Goal: Task Accomplishment & Management: Manage account settings

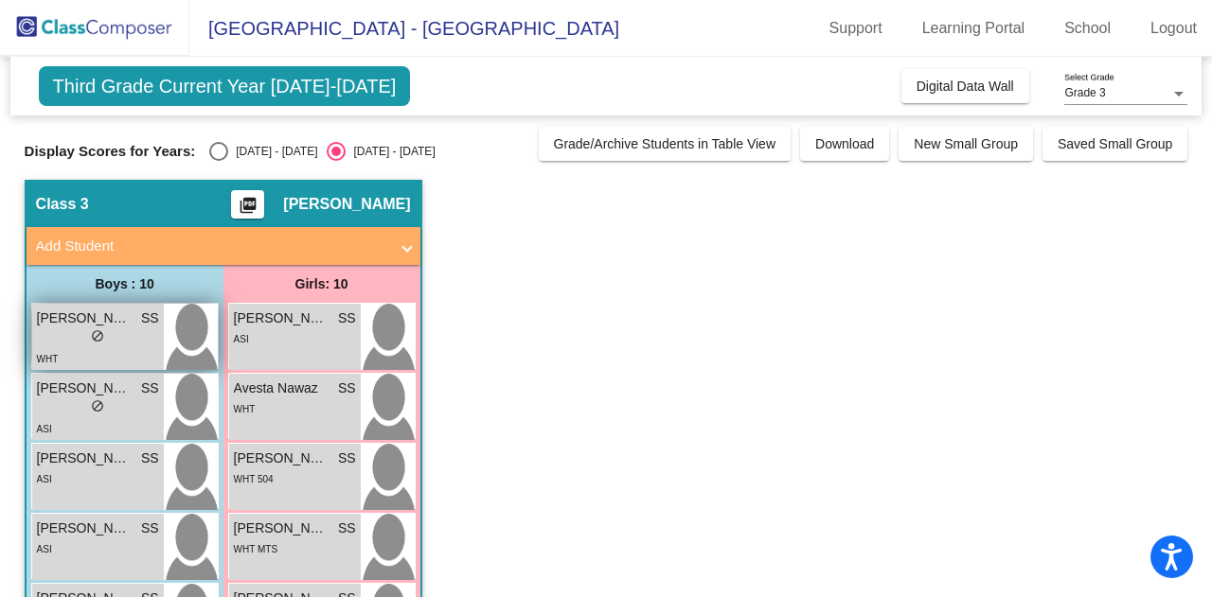
click at [98, 349] on div "WHT" at bounding box center [98, 358] width 122 height 20
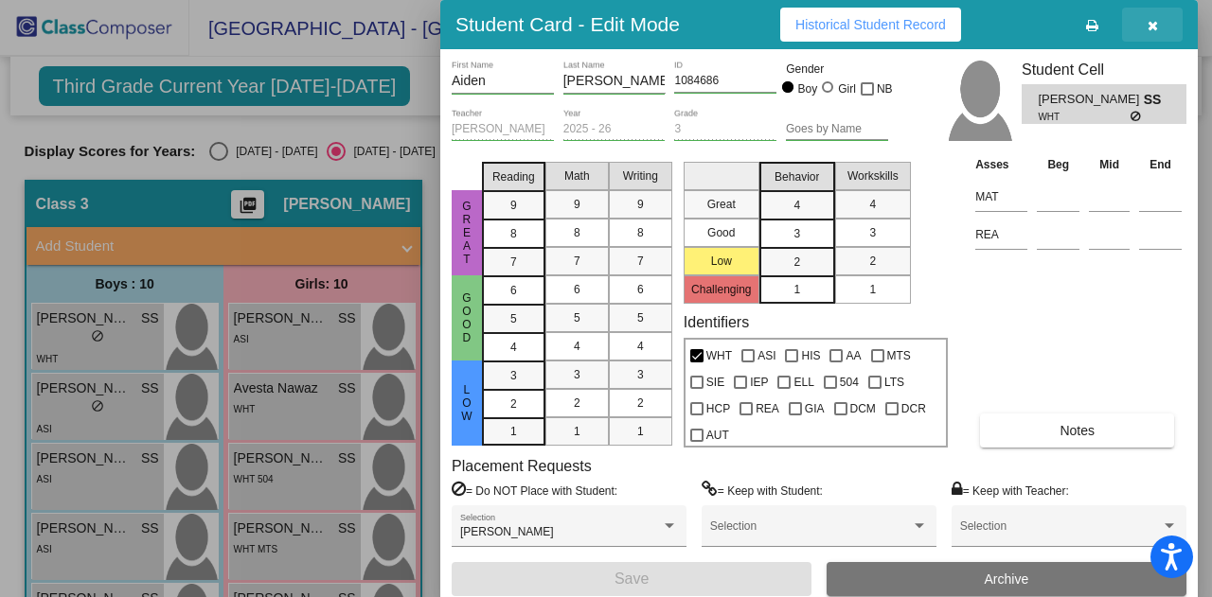
click at [1151, 33] on button "button" at bounding box center [1152, 25] width 61 height 34
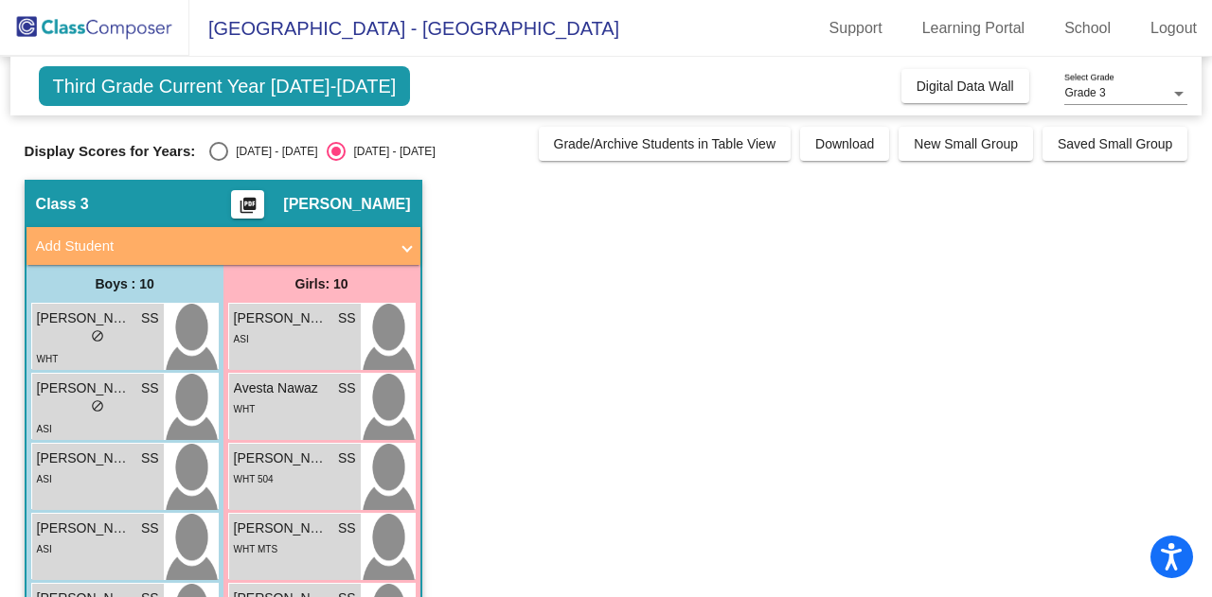
click at [583, 289] on app-classroom "Class 3 picture_as_pdf [PERSON_NAME] Add Student First Name Last Name Student I…" at bounding box center [606, 607] width 1163 height 854
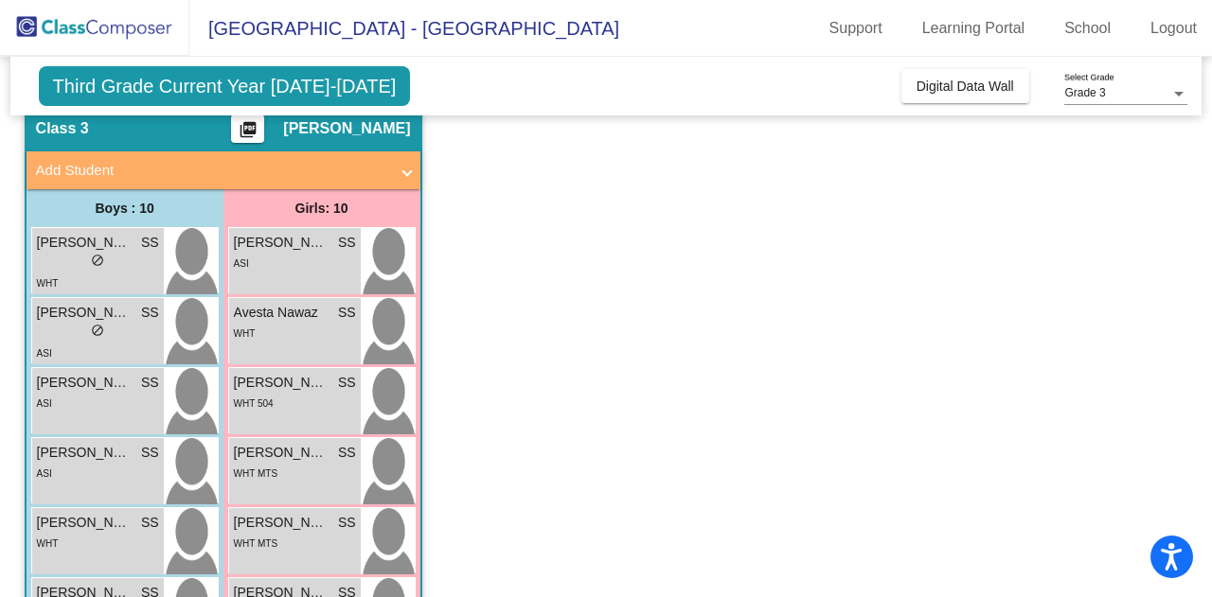
scroll to position [114, 0]
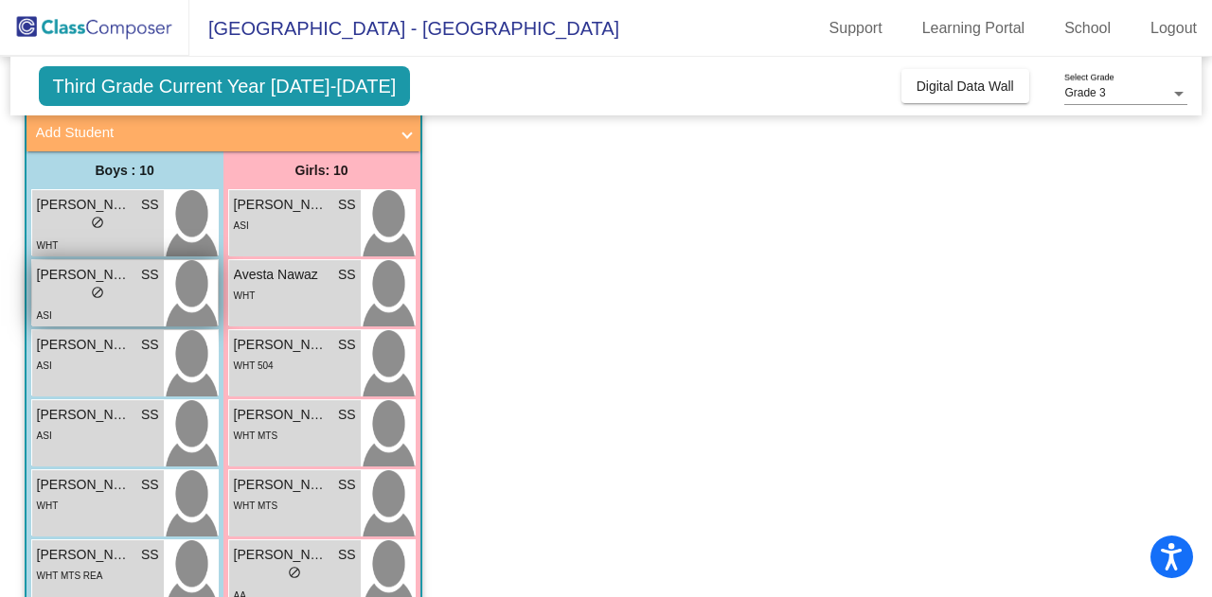
click at [51, 291] on div "lock do_not_disturb_alt" at bounding box center [98, 295] width 122 height 20
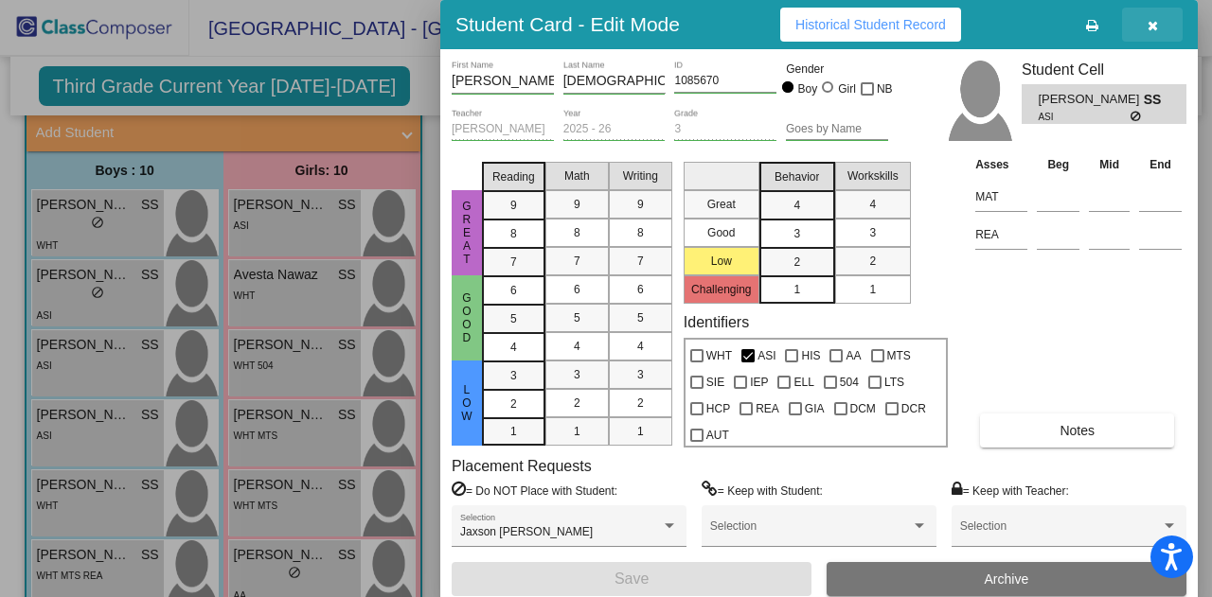
click at [1153, 22] on icon "button" at bounding box center [1152, 25] width 10 height 13
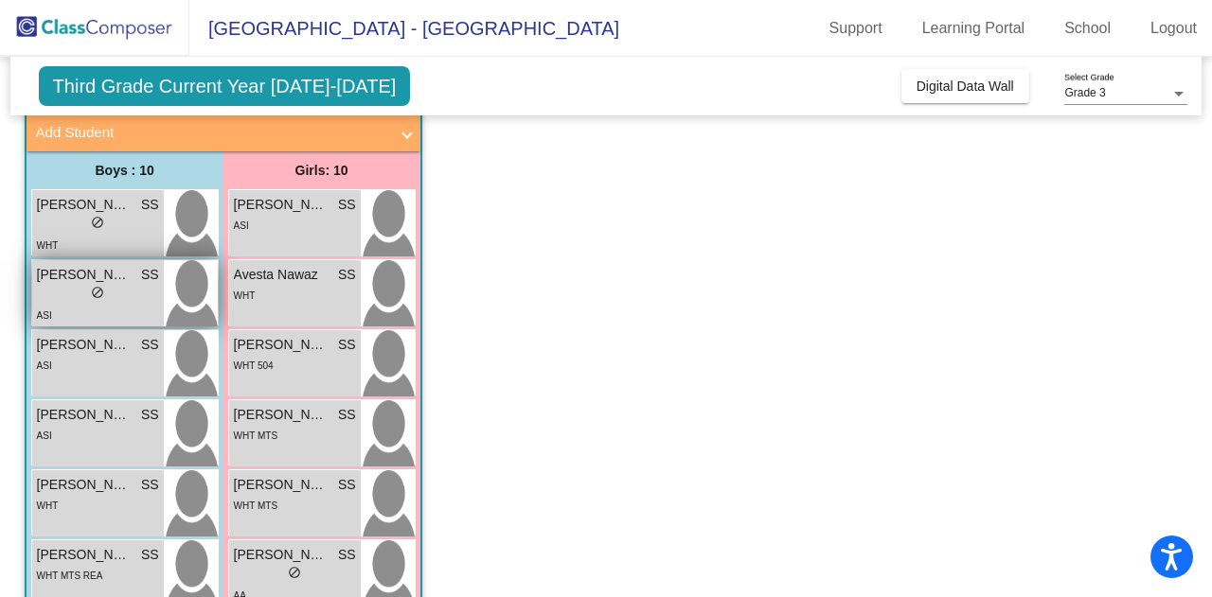
click at [106, 280] on span "[PERSON_NAME]" at bounding box center [84, 275] width 95 height 20
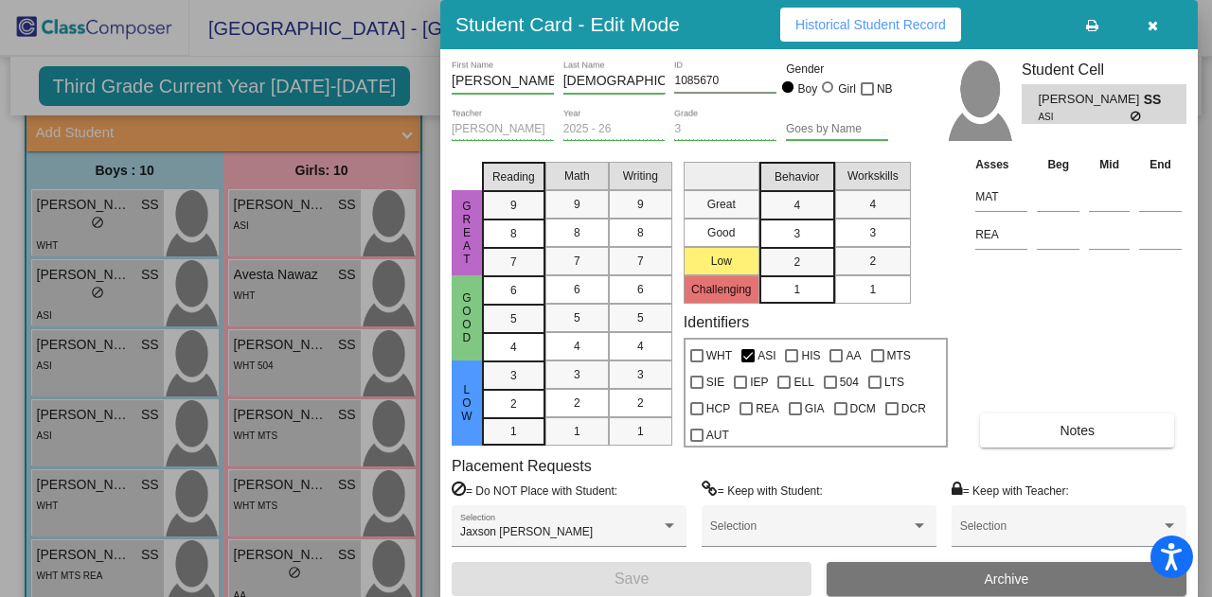
click at [1156, 24] on icon "button" at bounding box center [1152, 25] width 10 height 13
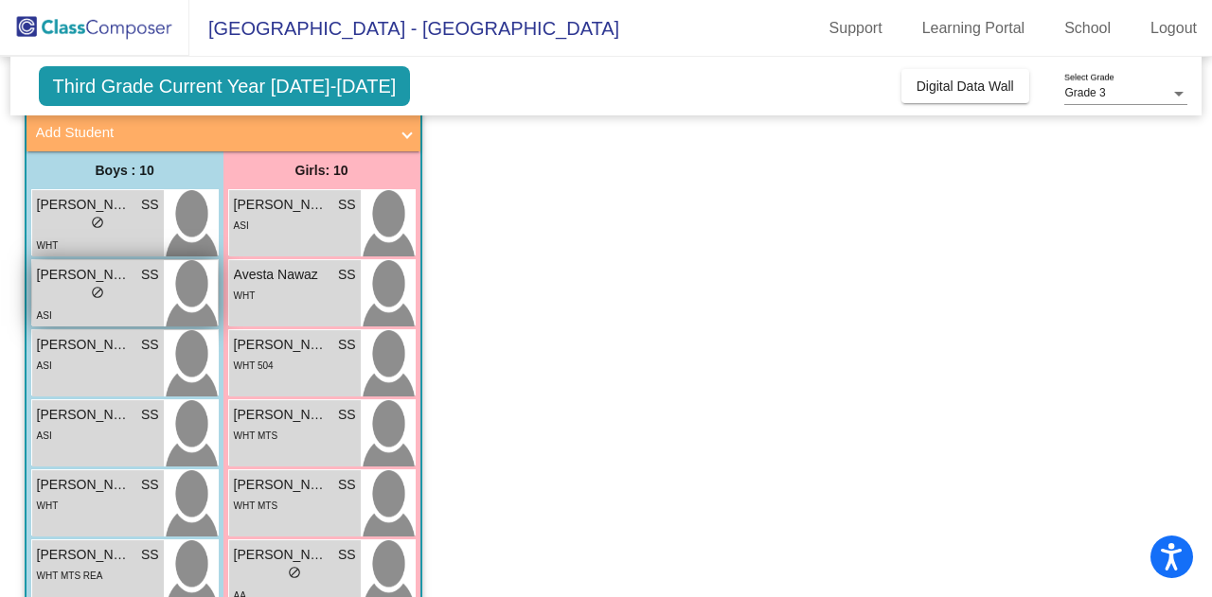
click at [105, 300] on div "lock do_not_disturb_alt" at bounding box center [98, 295] width 122 height 20
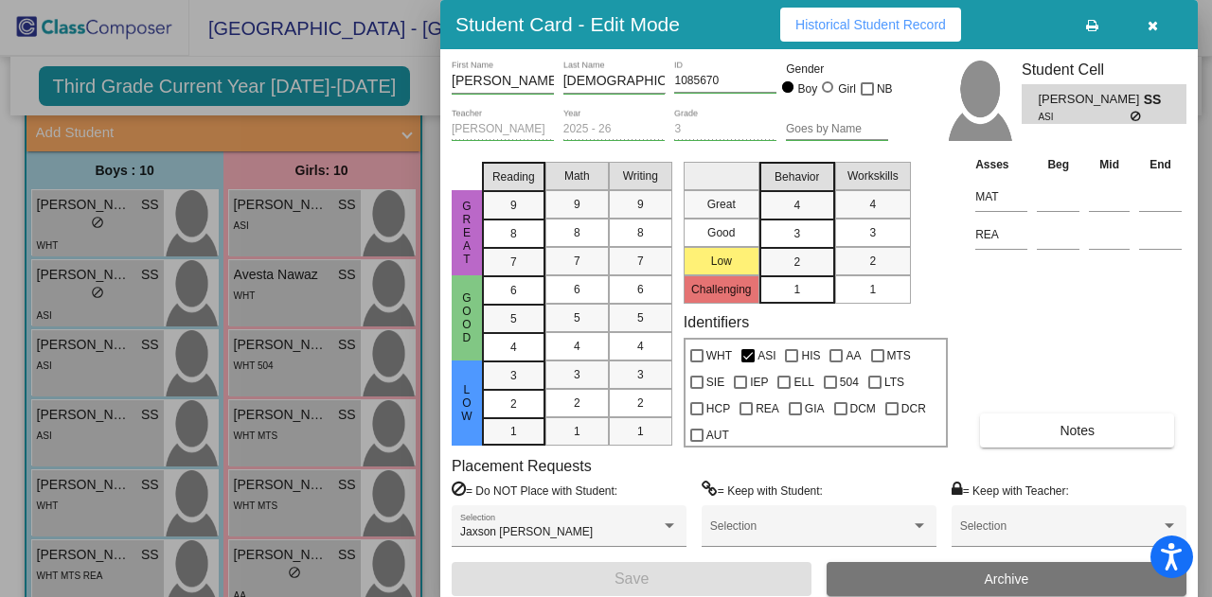
click at [77, 344] on div at bounding box center [606, 298] width 1212 height 597
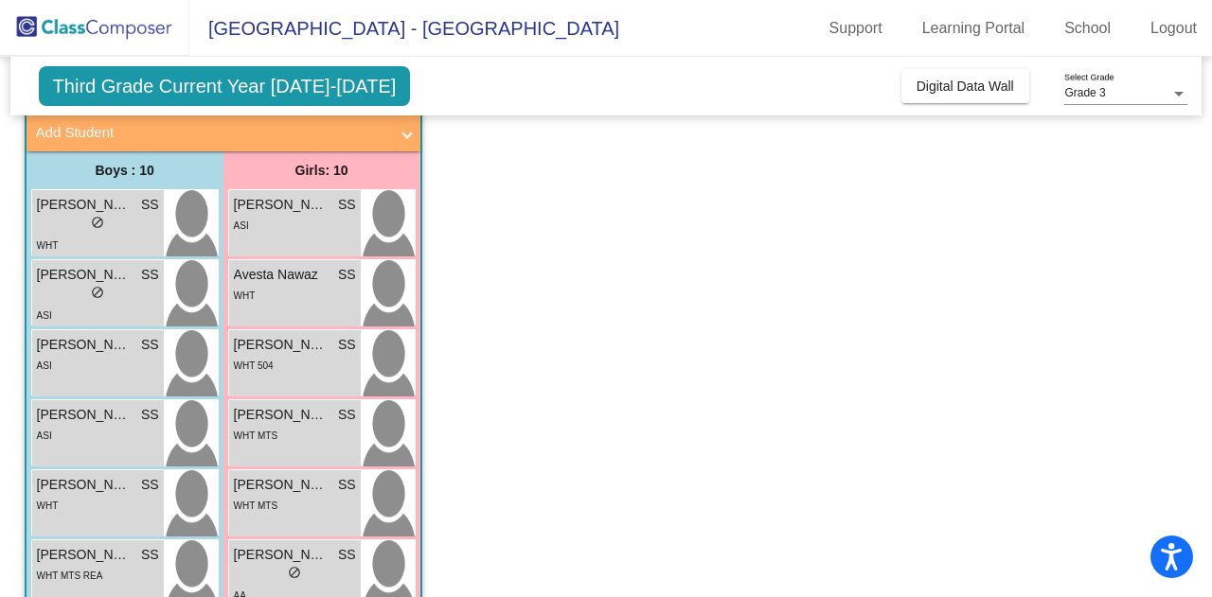
click at [77, 344] on span "[PERSON_NAME]" at bounding box center [84, 345] width 95 height 20
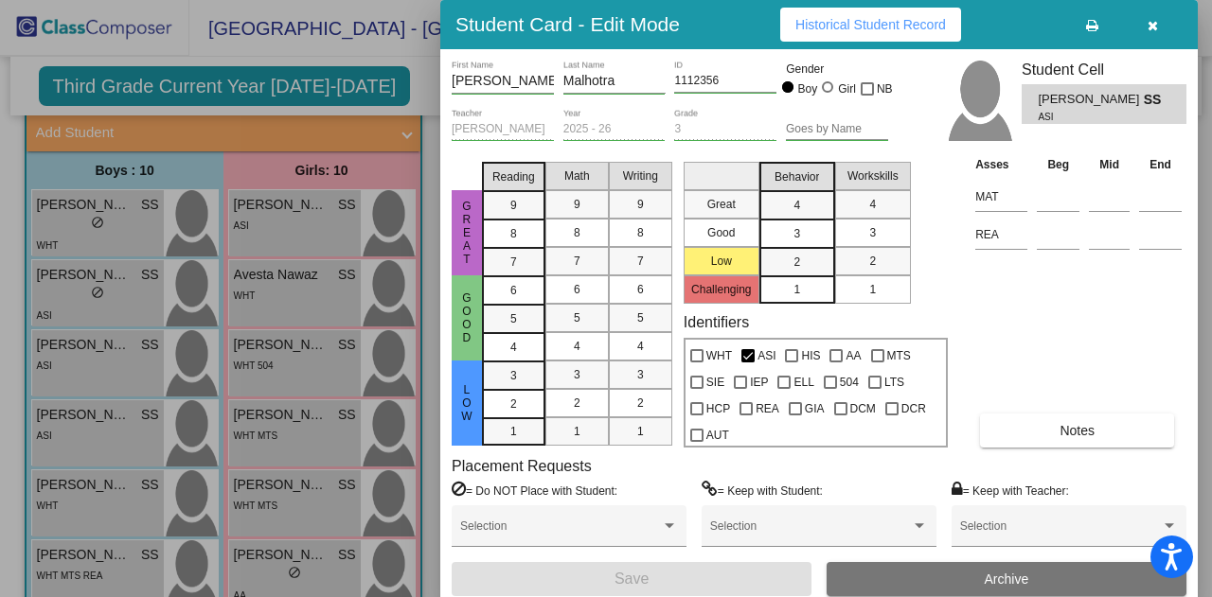
click at [47, 431] on div at bounding box center [606, 298] width 1212 height 597
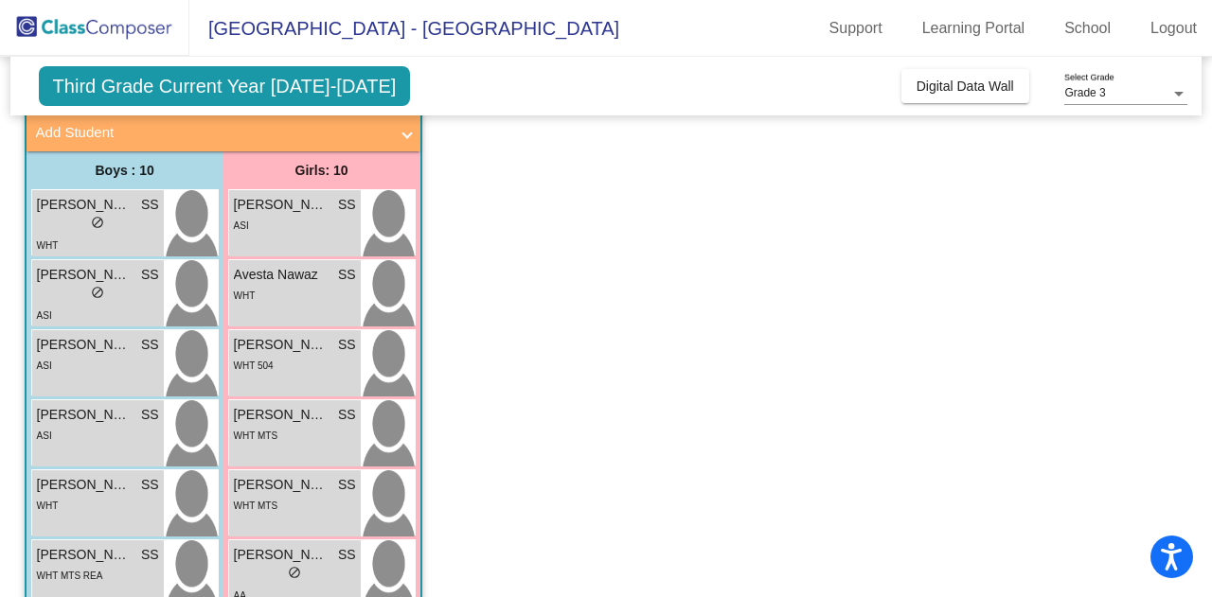
click at [47, 431] on span "ASI" at bounding box center [44, 436] width 15 height 10
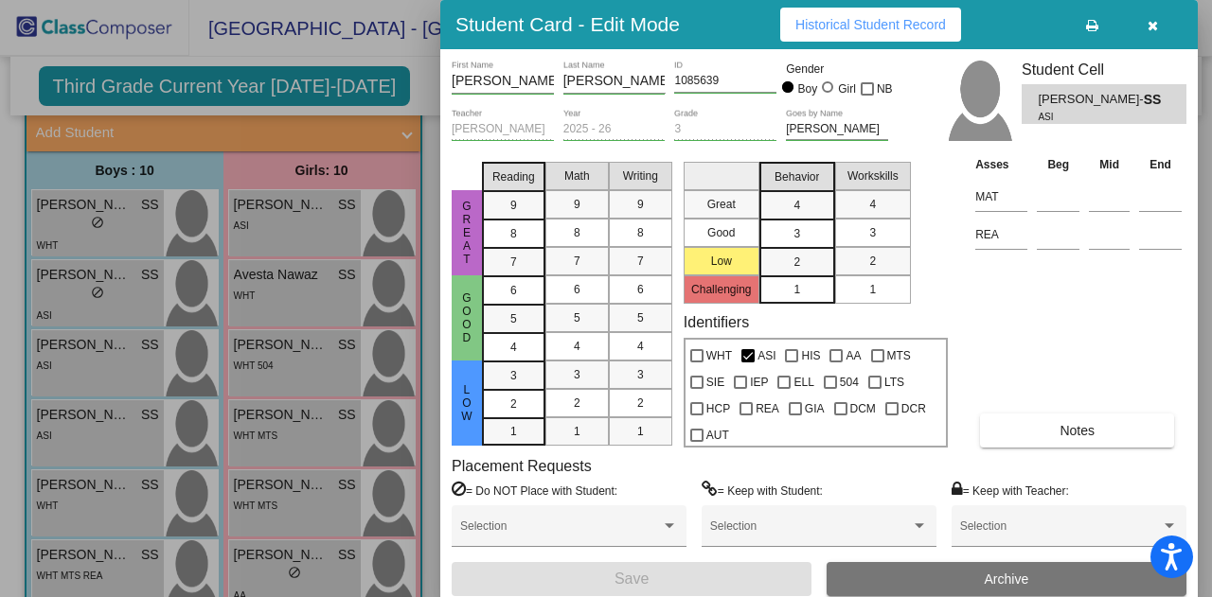
click at [57, 366] on div at bounding box center [606, 298] width 1212 height 597
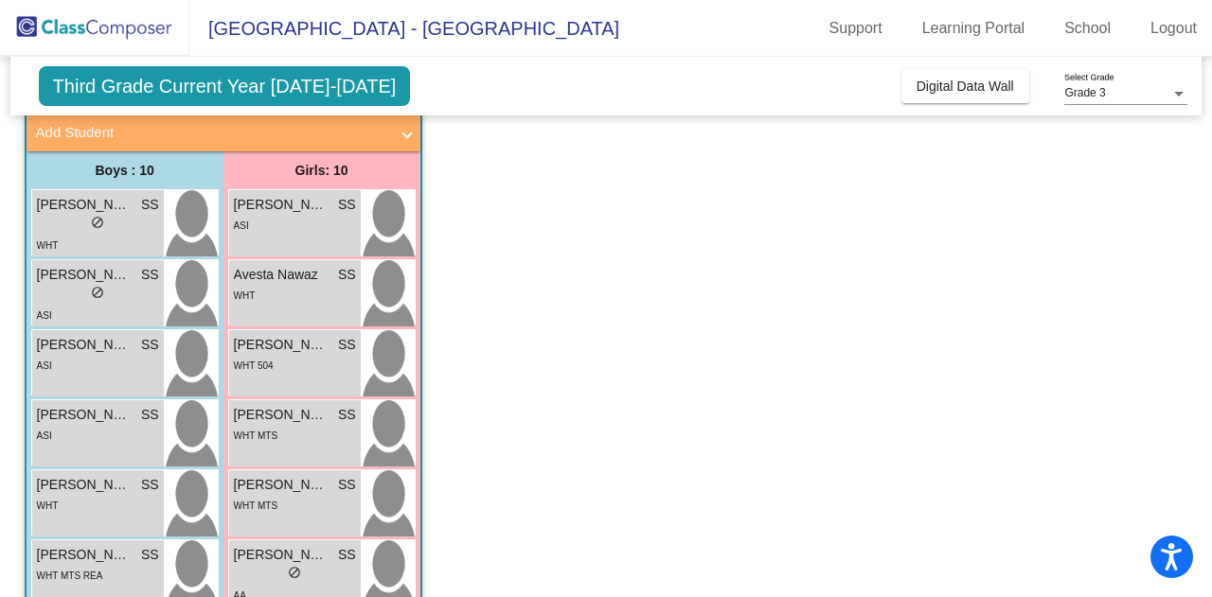
click at [57, 366] on div "ASI" at bounding box center [98, 365] width 122 height 20
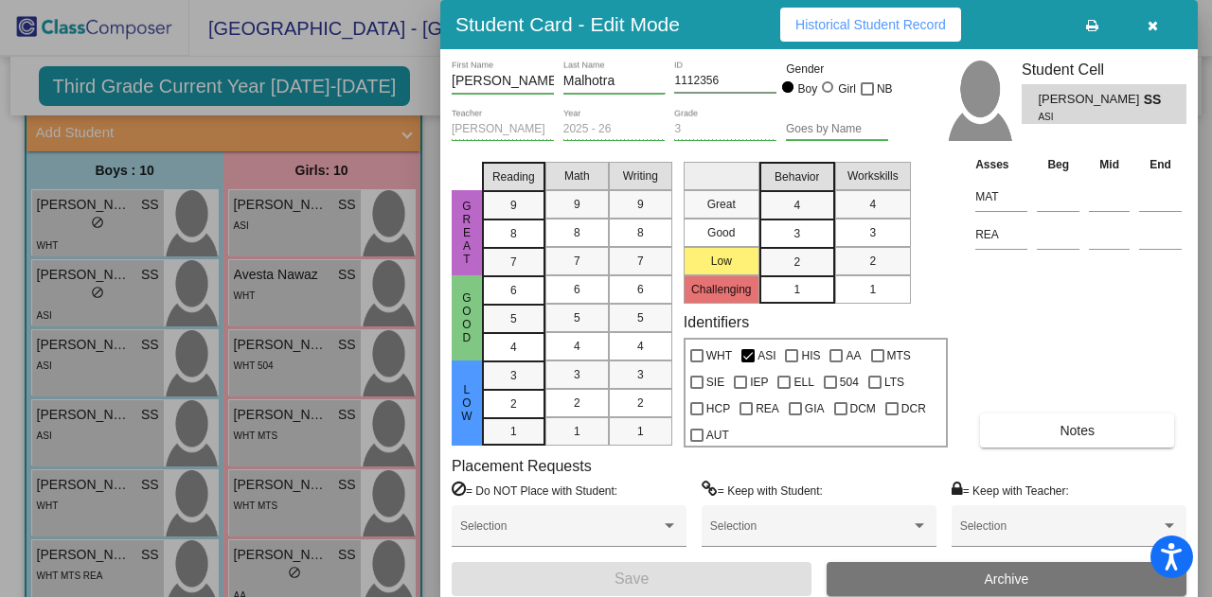
click at [59, 295] on div at bounding box center [606, 298] width 1212 height 597
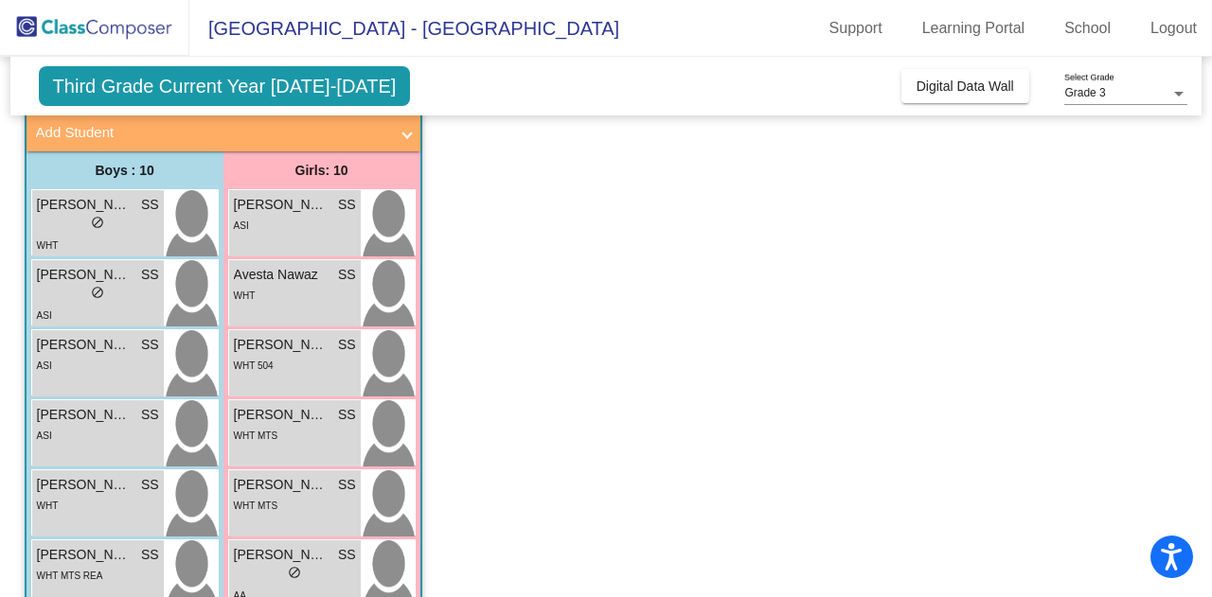
click at [59, 295] on div "lock do_not_disturb_alt" at bounding box center [98, 295] width 122 height 20
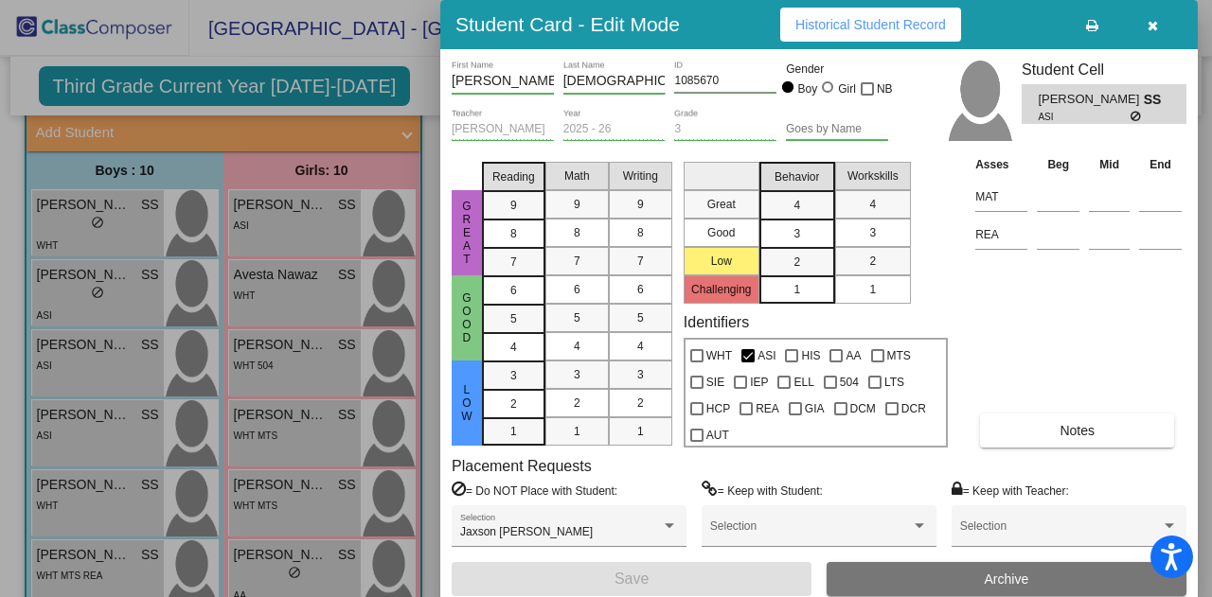
click at [51, 230] on div at bounding box center [606, 298] width 1212 height 597
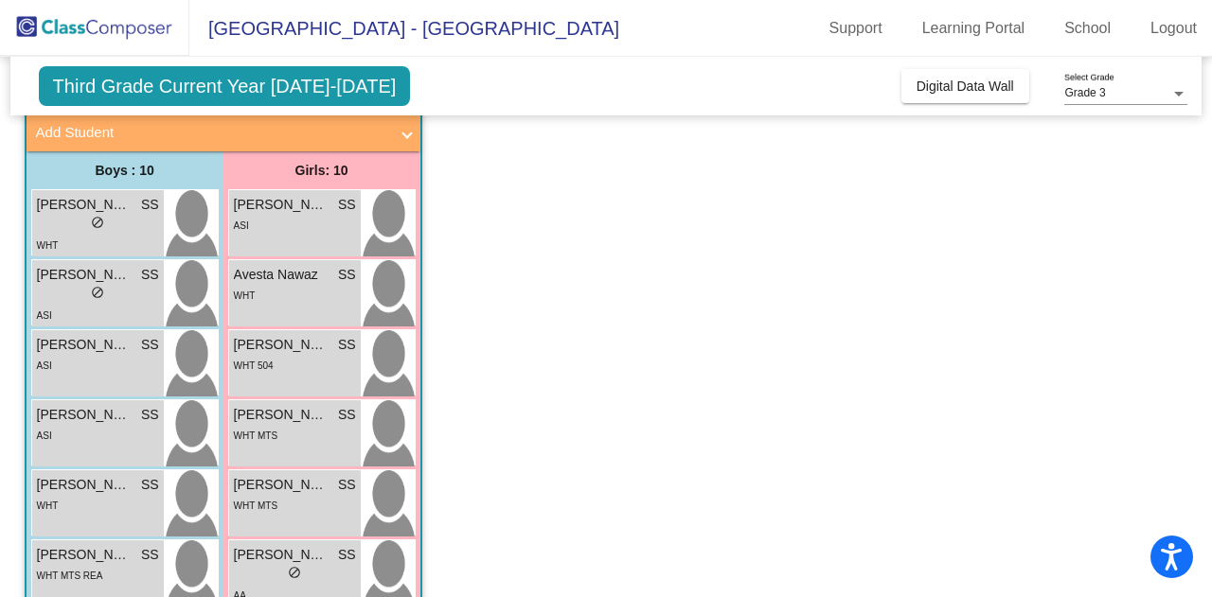
click at [51, 230] on div "lock do_not_disturb_alt" at bounding box center [98, 225] width 122 height 20
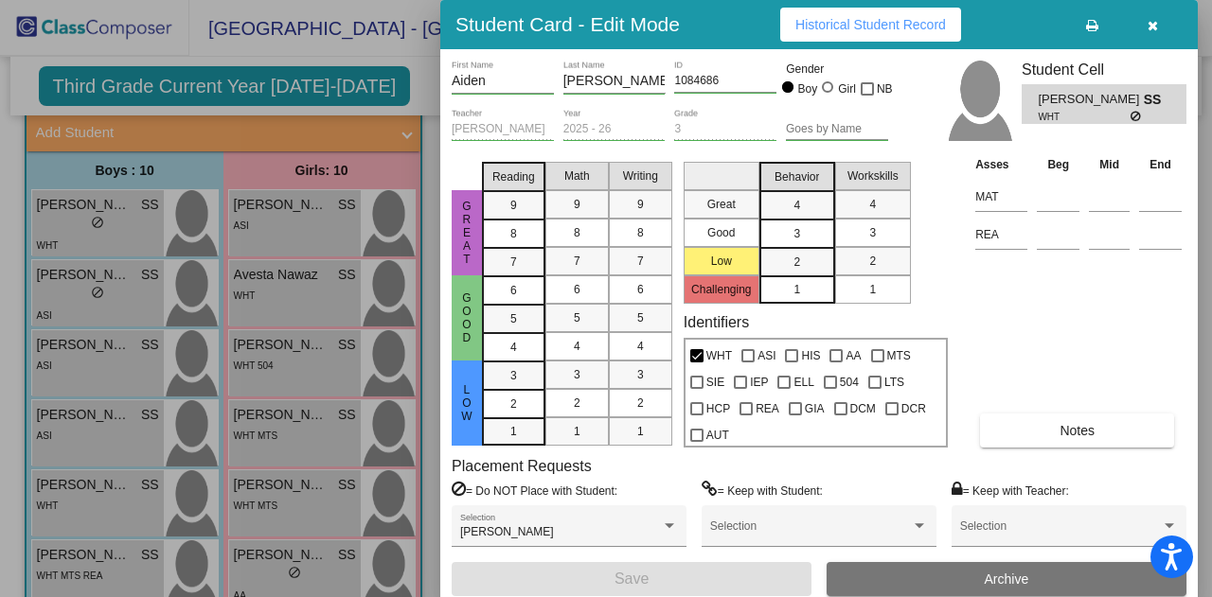
click at [74, 490] on div at bounding box center [606, 298] width 1212 height 597
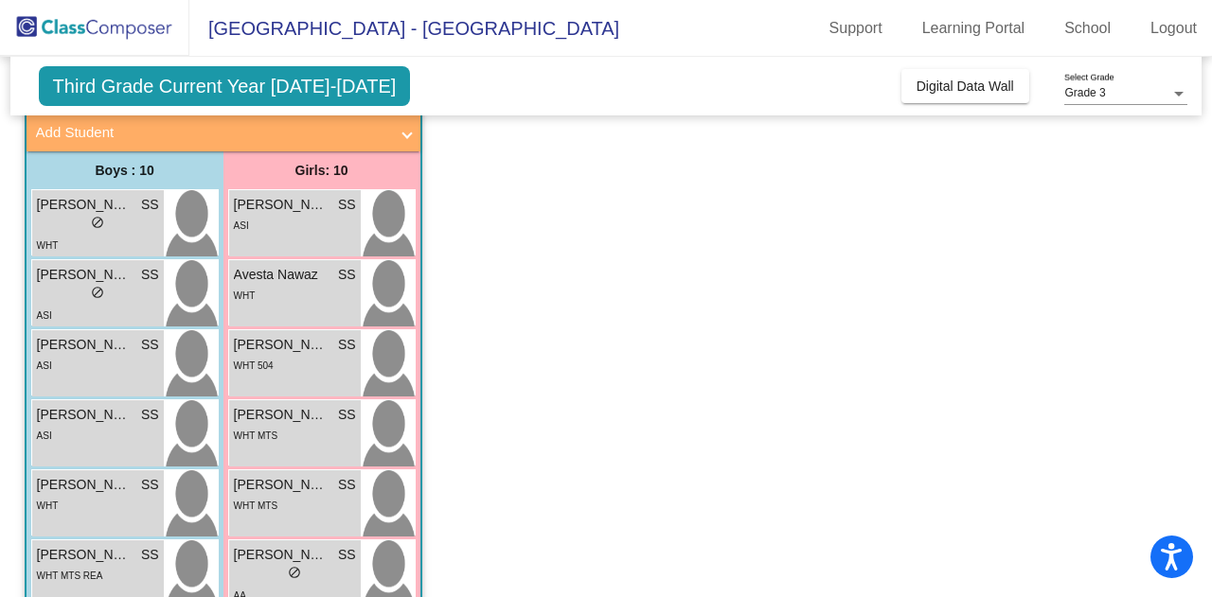
click at [74, 490] on span "[PERSON_NAME]" at bounding box center [84, 485] width 95 height 20
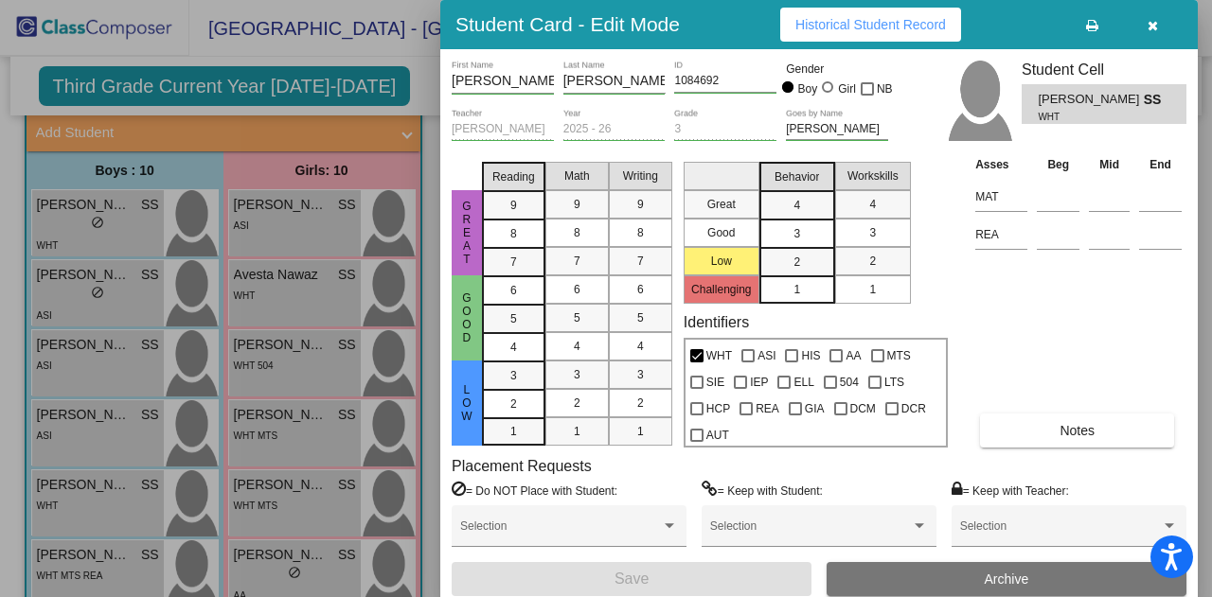
click at [60, 558] on div at bounding box center [606, 298] width 1212 height 597
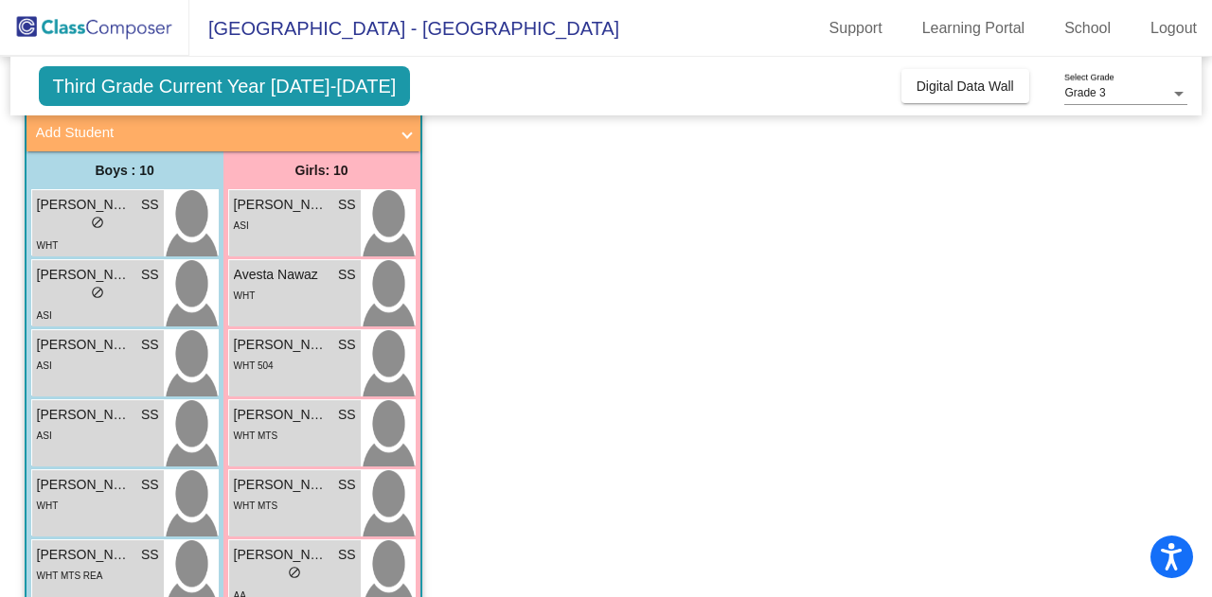
click at [60, 558] on span "[PERSON_NAME]" at bounding box center [84, 555] width 95 height 20
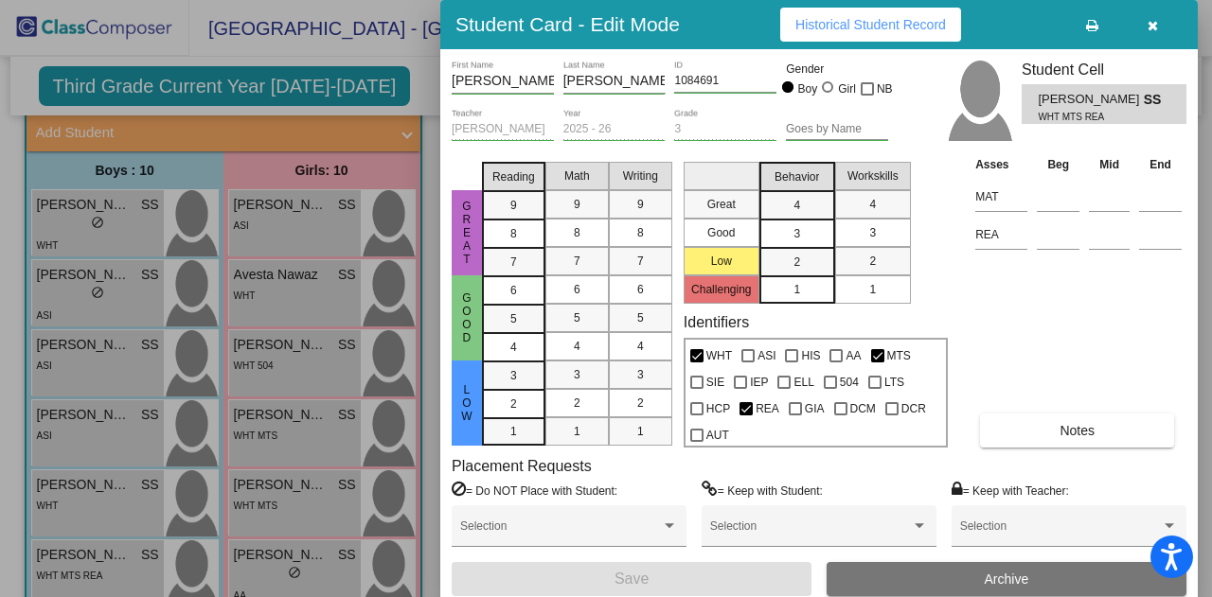
click at [417, 92] on div at bounding box center [606, 298] width 1212 height 597
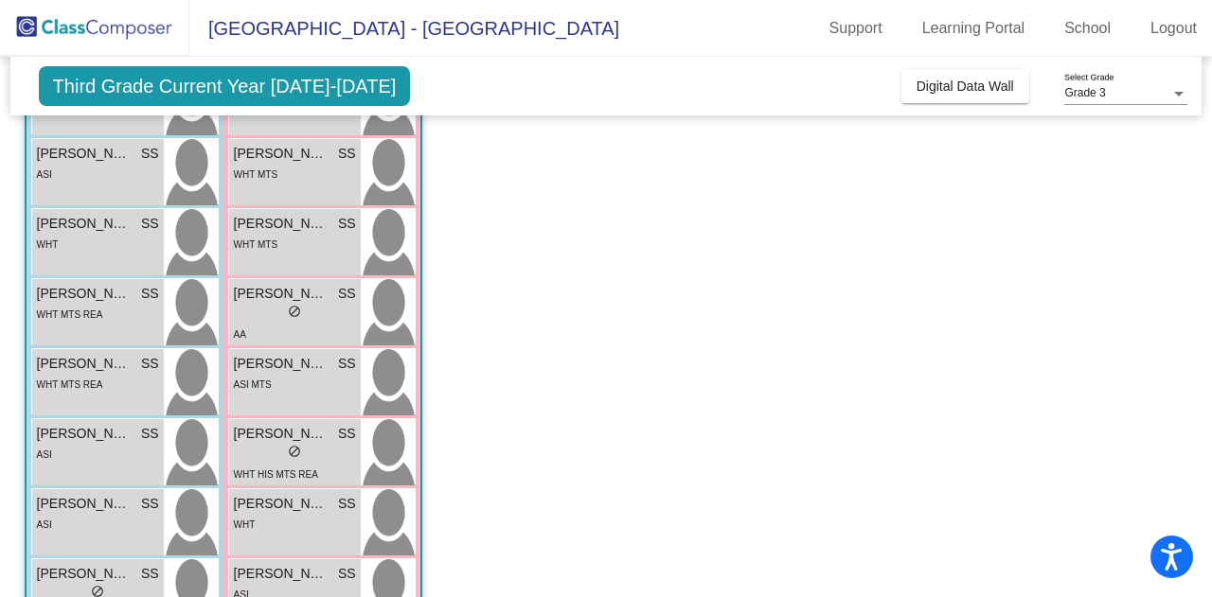
scroll to position [435, 0]
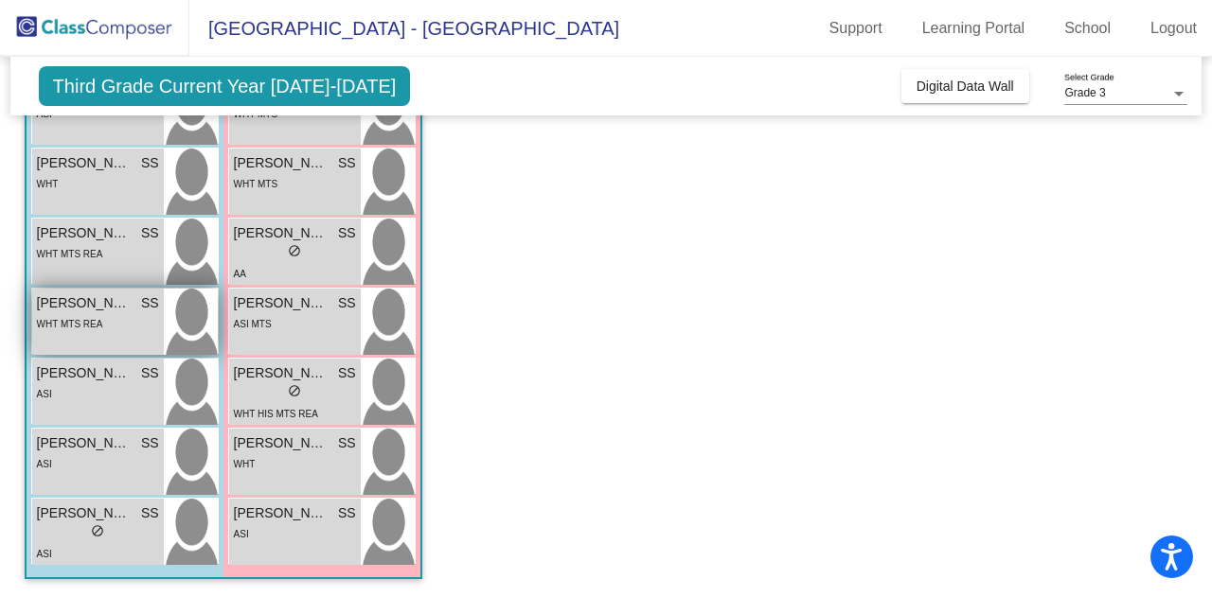
click at [83, 308] on span "[PERSON_NAME]" at bounding box center [84, 303] width 95 height 20
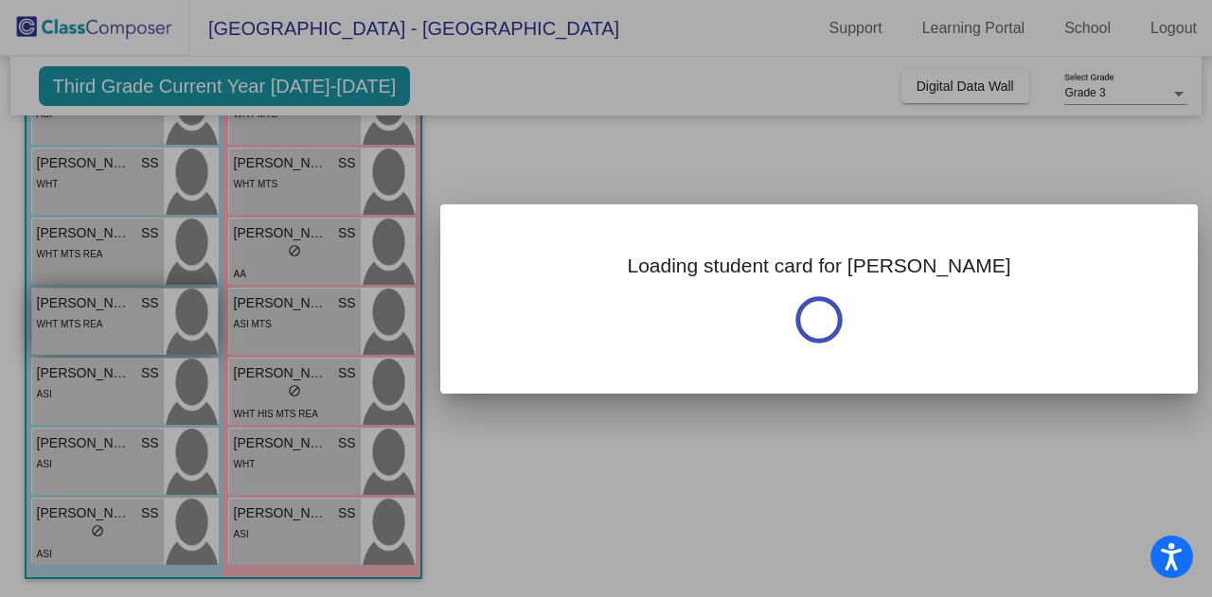
click at [83, 308] on div at bounding box center [606, 298] width 1212 height 597
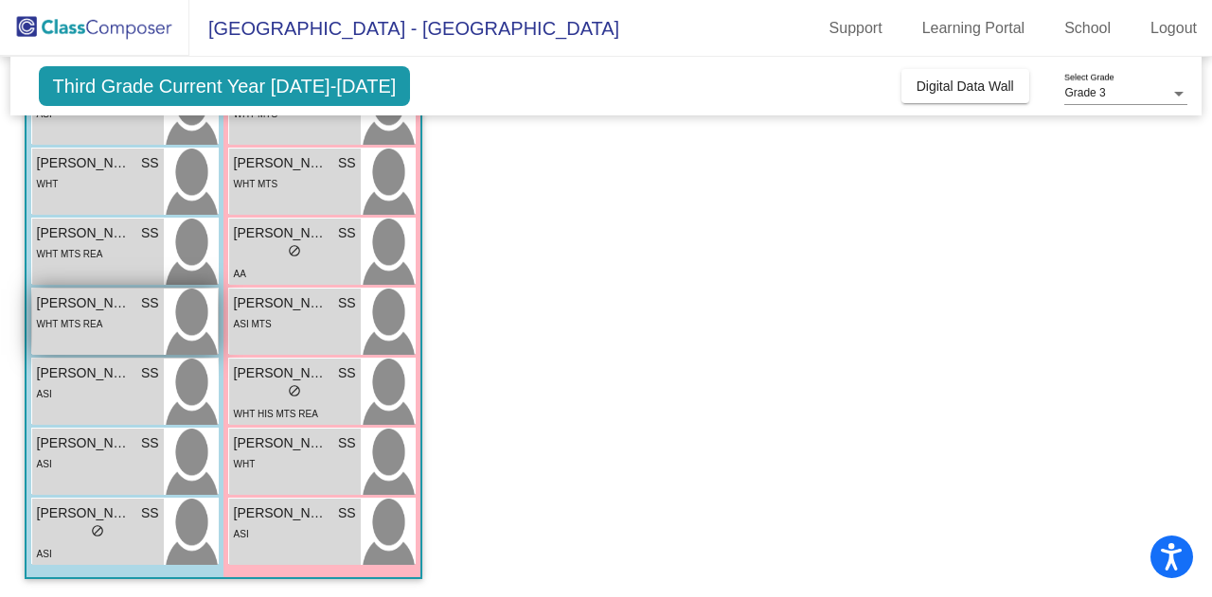
click at [83, 308] on span "[PERSON_NAME]" at bounding box center [84, 303] width 95 height 20
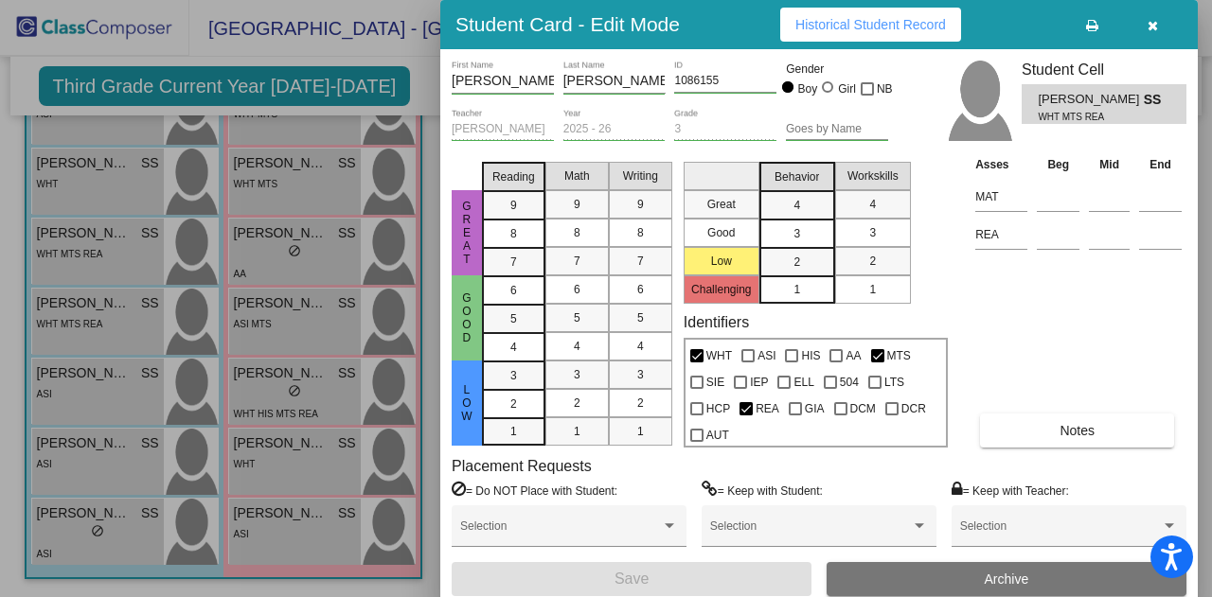
click at [80, 374] on div at bounding box center [606, 298] width 1212 height 597
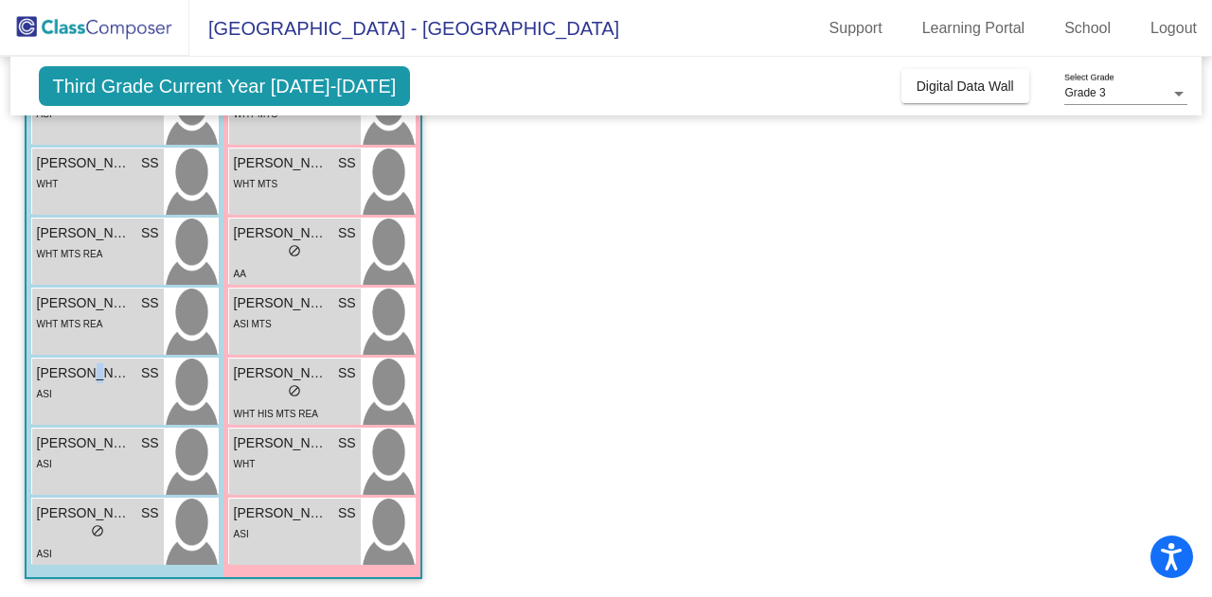
click at [80, 374] on span "[PERSON_NAME]" at bounding box center [84, 373] width 95 height 20
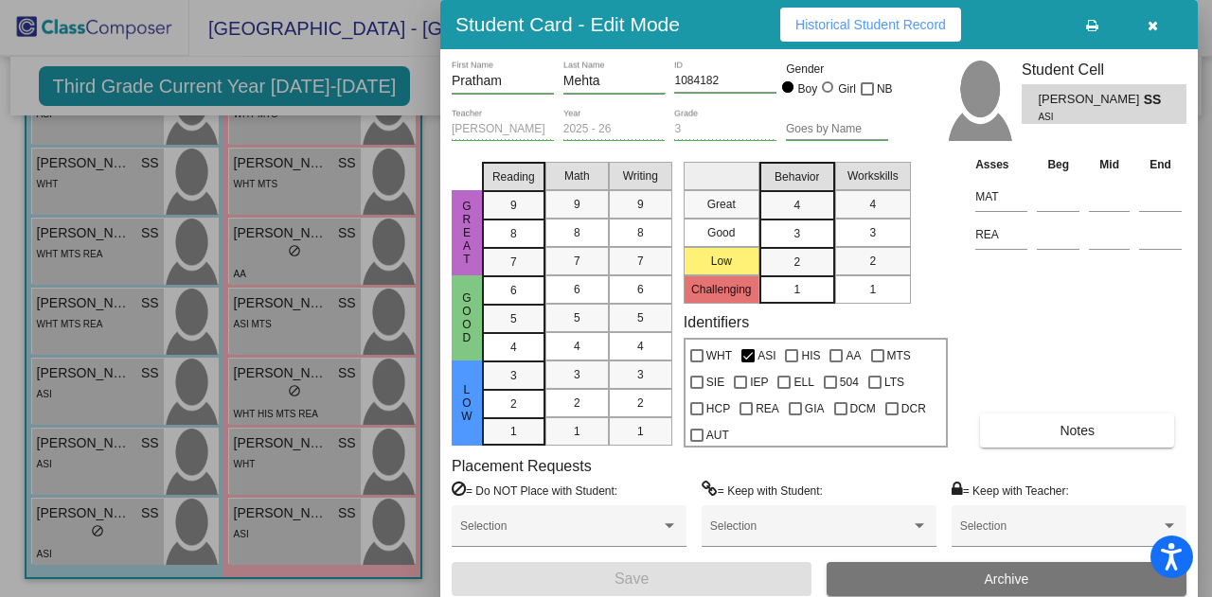
click at [68, 453] on div at bounding box center [606, 298] width 1212 height 597
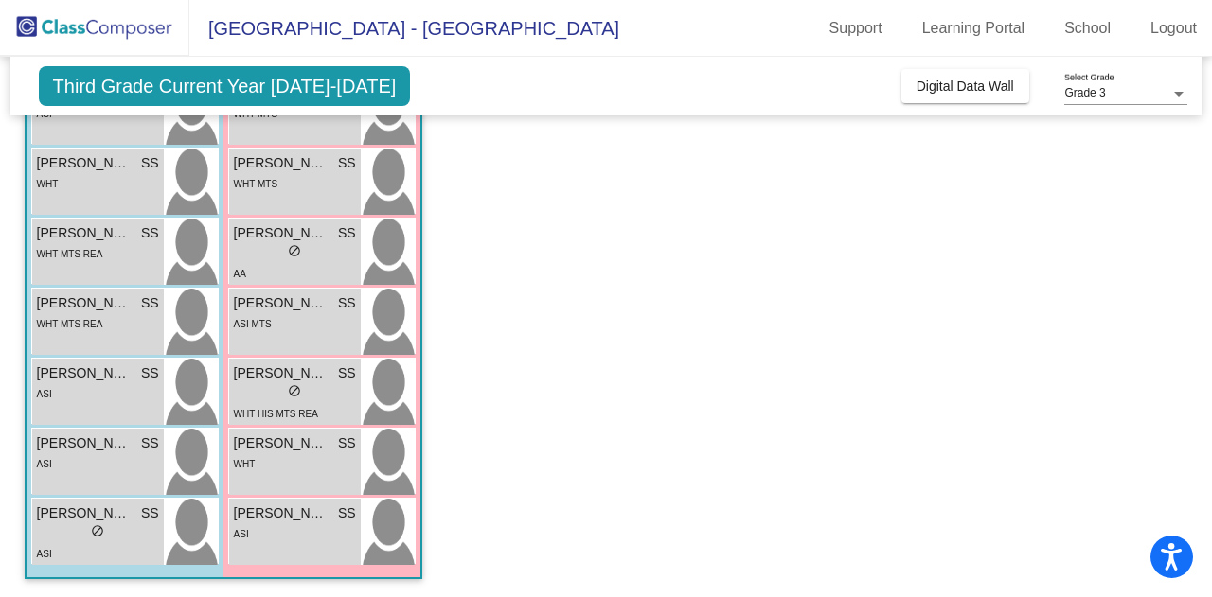
click at [68, 453] on div "ASI" at bounding box center [98, 463] width 122 height 20
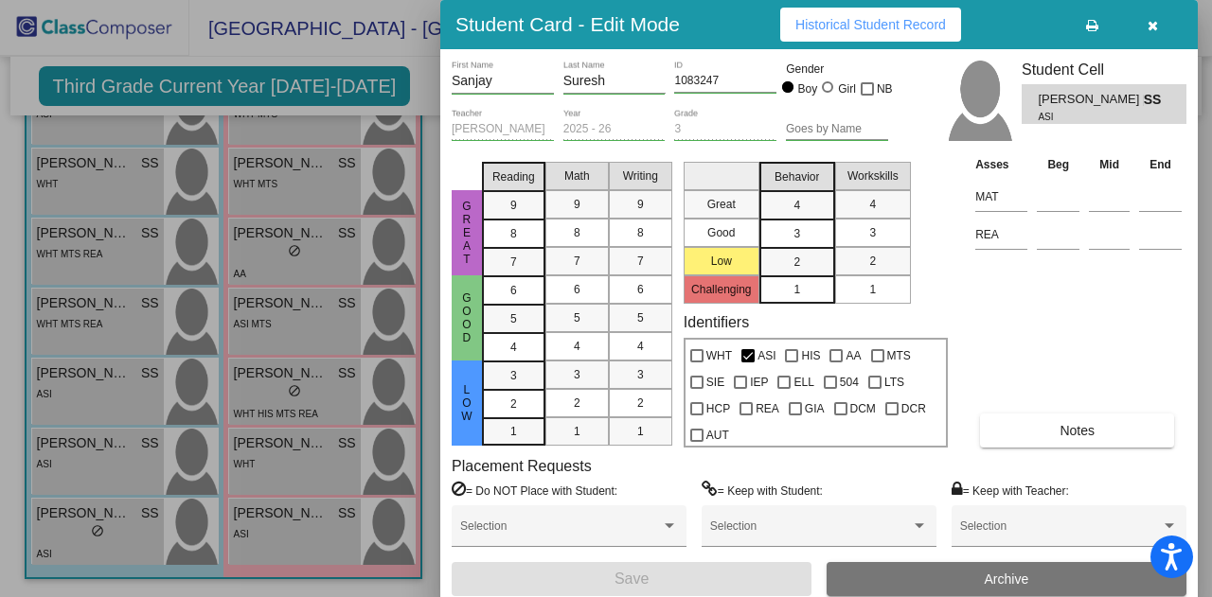
click at [73, 459] on div at bounding box center [606, 298] width 1212 height 597
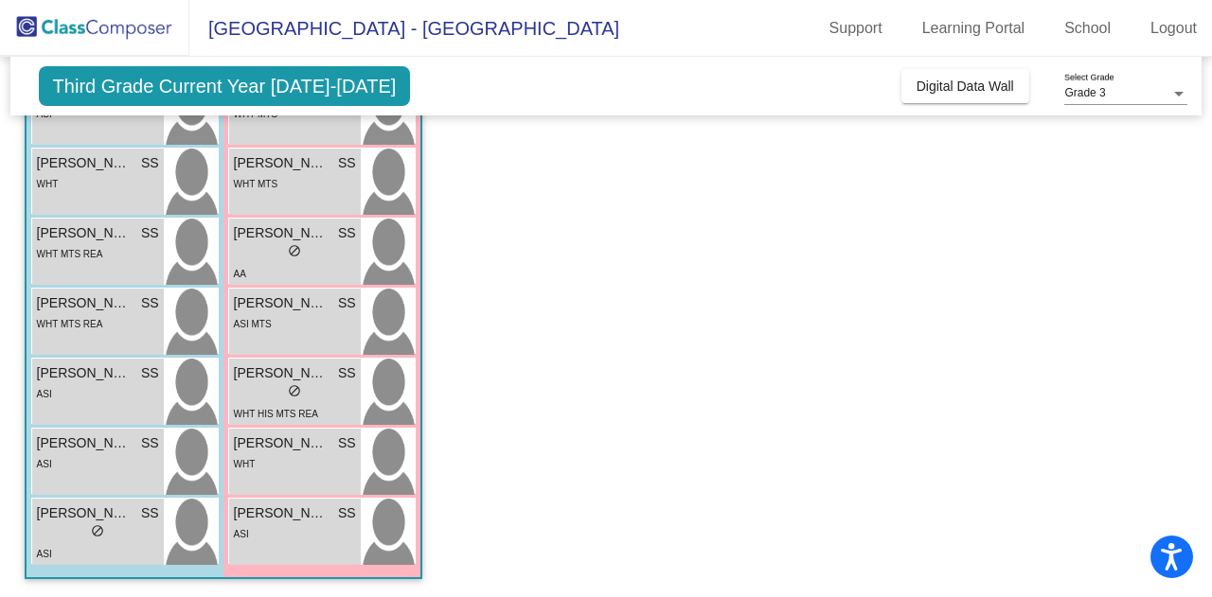
click at [73, 459] on div "ASI" at bounding box center [98, 463] width 122 height 20
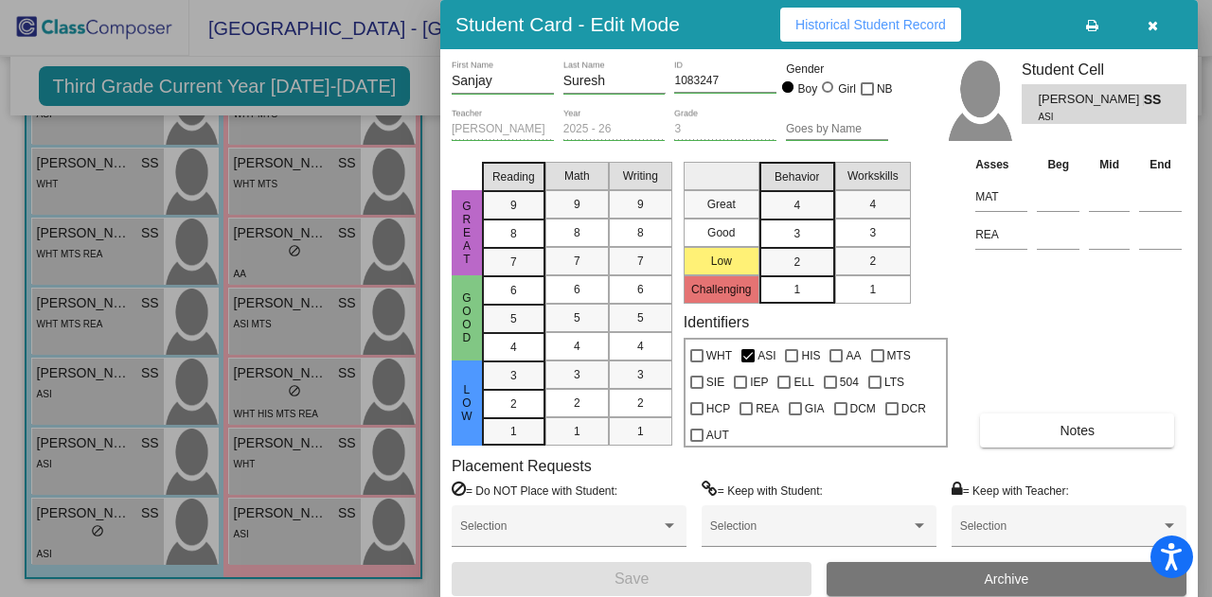
click at [82, 391] on div at bounding box center [606, 298] width 1212 height 597
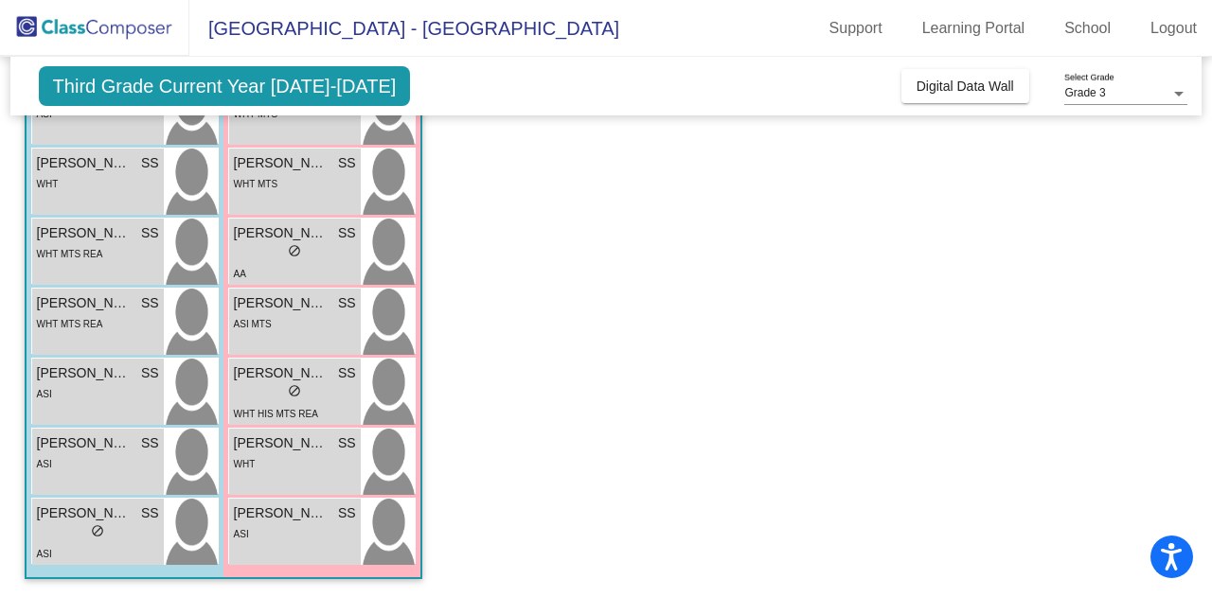
click at [82, 391] on div "ASI" at bounding box center [98, 393] width 122 height 20
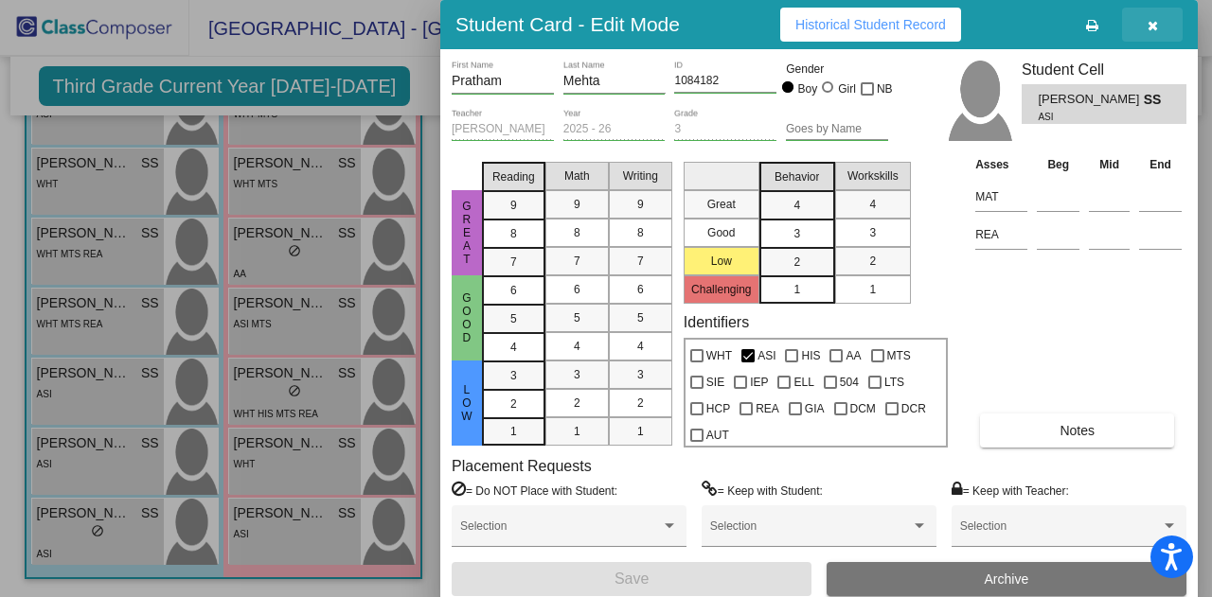
click at [1152, 24] on icon "button" at bounding box center [1152, 25] width 10 height 13
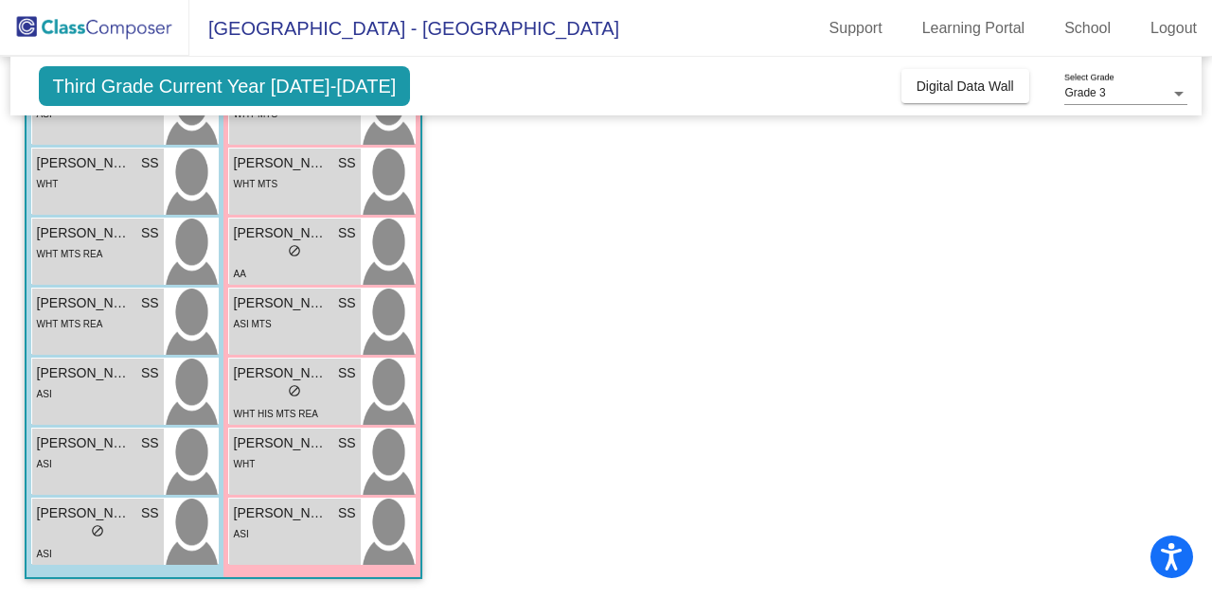
click at [719, 363] on app-classroom "Class 3 picture_as_pdf [PERSON_NAME] Add Student First Name Last Name Student I…" at bounding box center [606, 171] width 1163 height 854
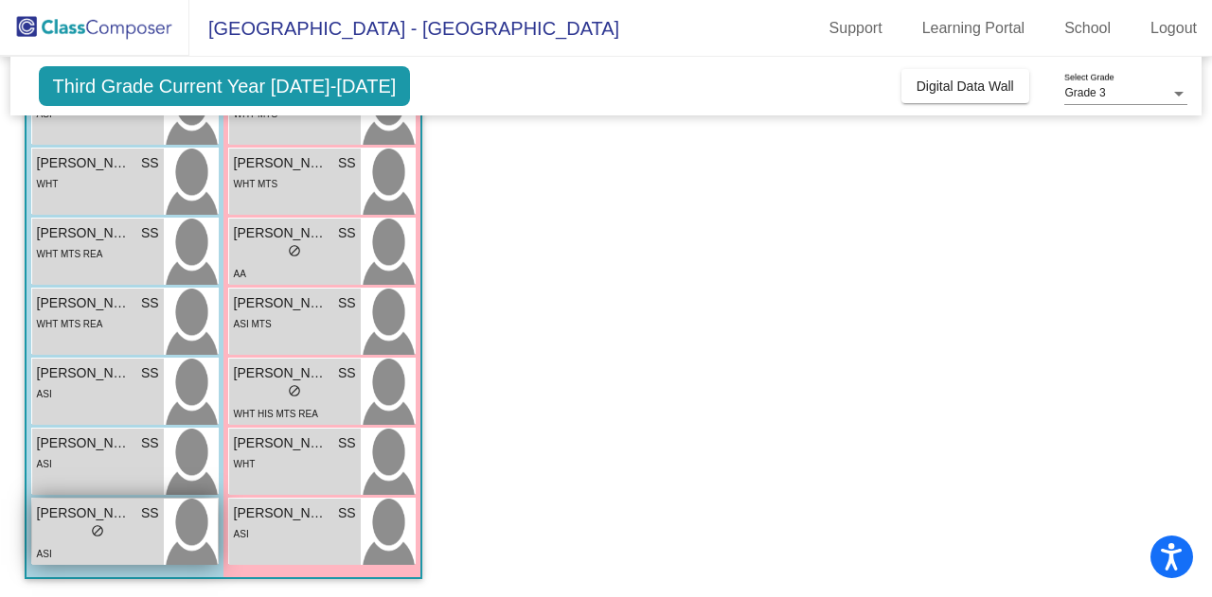
click at [87, 545] on div "ASI" at bounding box center [98, 553] width 122 height 20
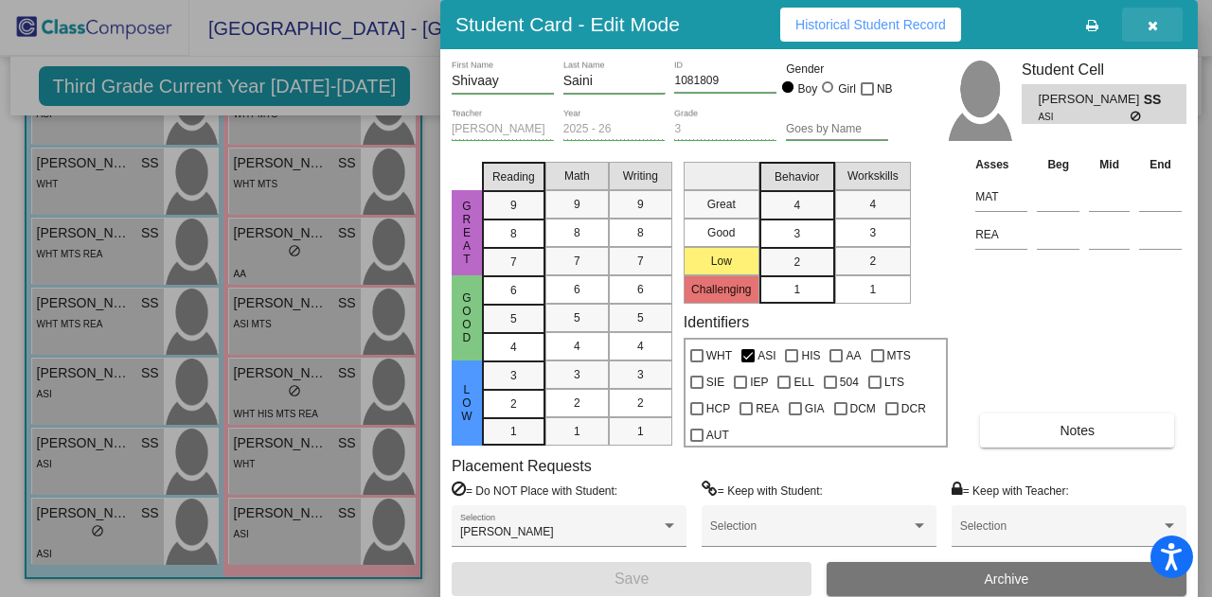
click at [1154, 21] on icon "button" at bounding box center [1152, 25] width 10 height 13
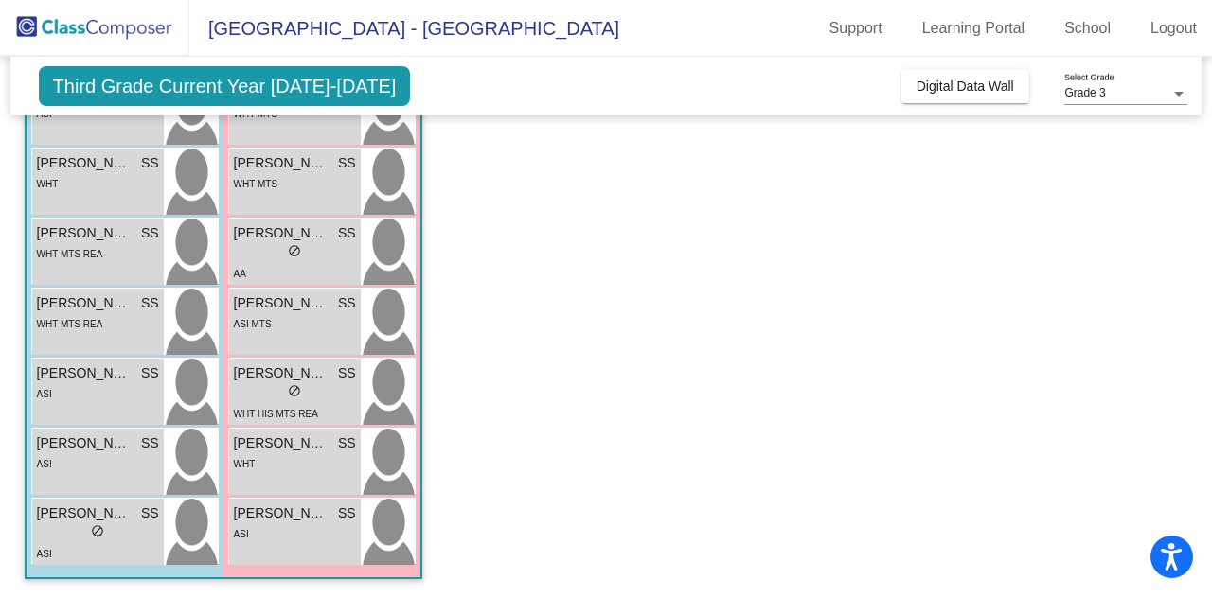
click at [892, 391] on app-classroom "Class 3 picture_as_pdf [PERSON_NAME] Add Student First Name Last Name Student I…" at bounding box center [606, 171] width 1163 height 854
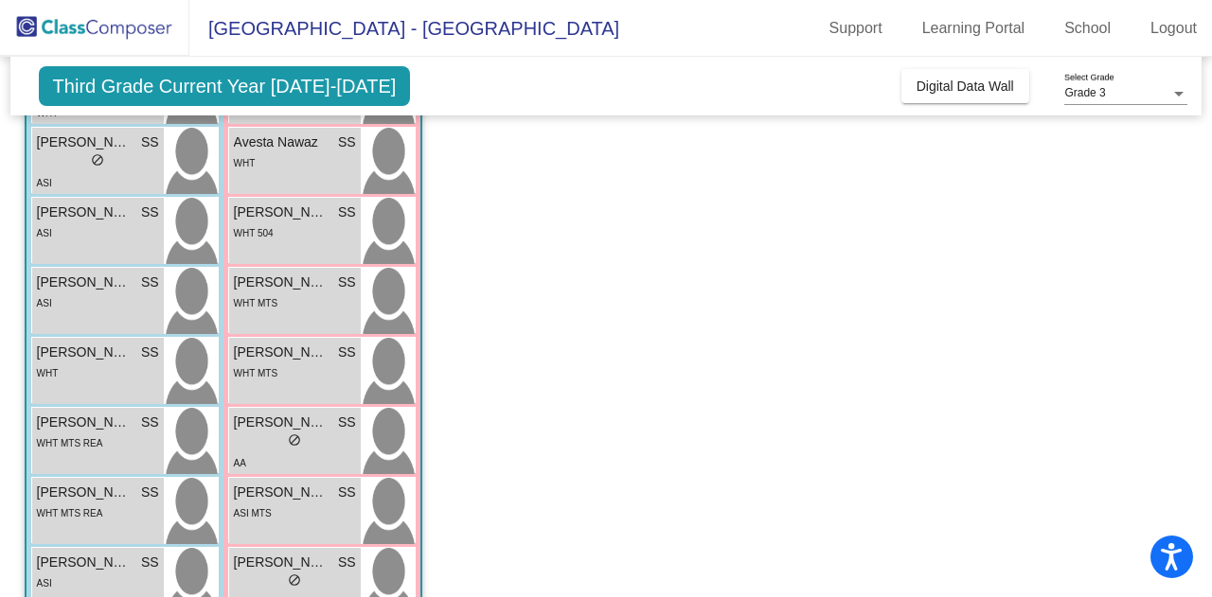
scroll to position [0, 0]
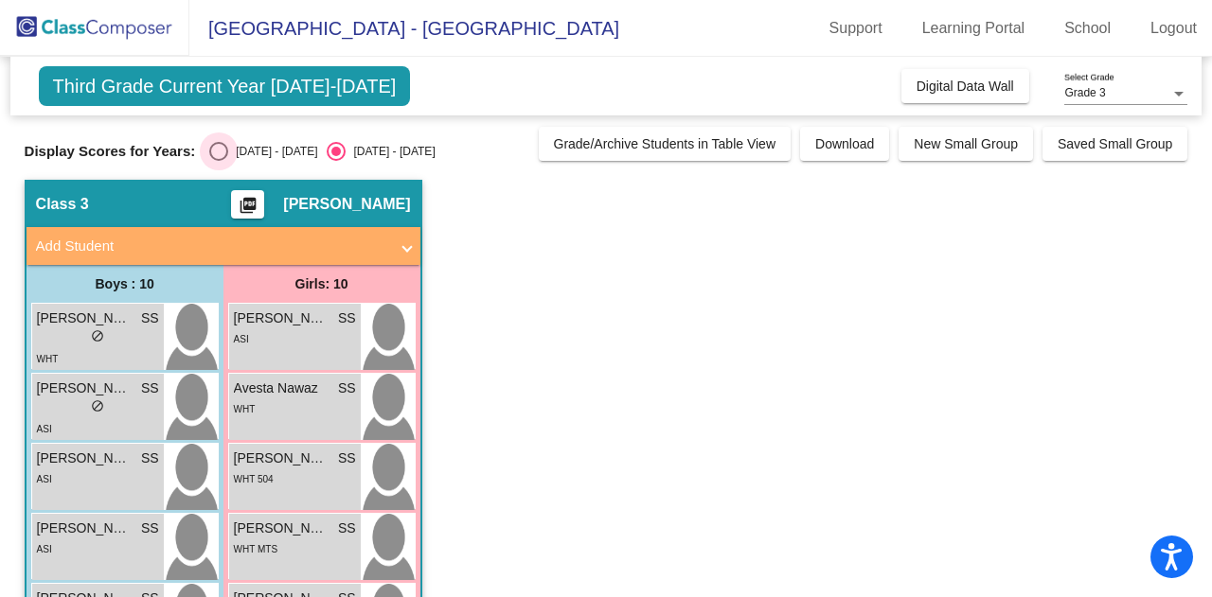
click at [225, 155] on div "Select an option" at bounding box center [218, 151] width 19 height 19
click at [219, 161] on input "[DATE] - [DATE]" at bounding box center [218, 161] width 1 height 1
radio input "true"
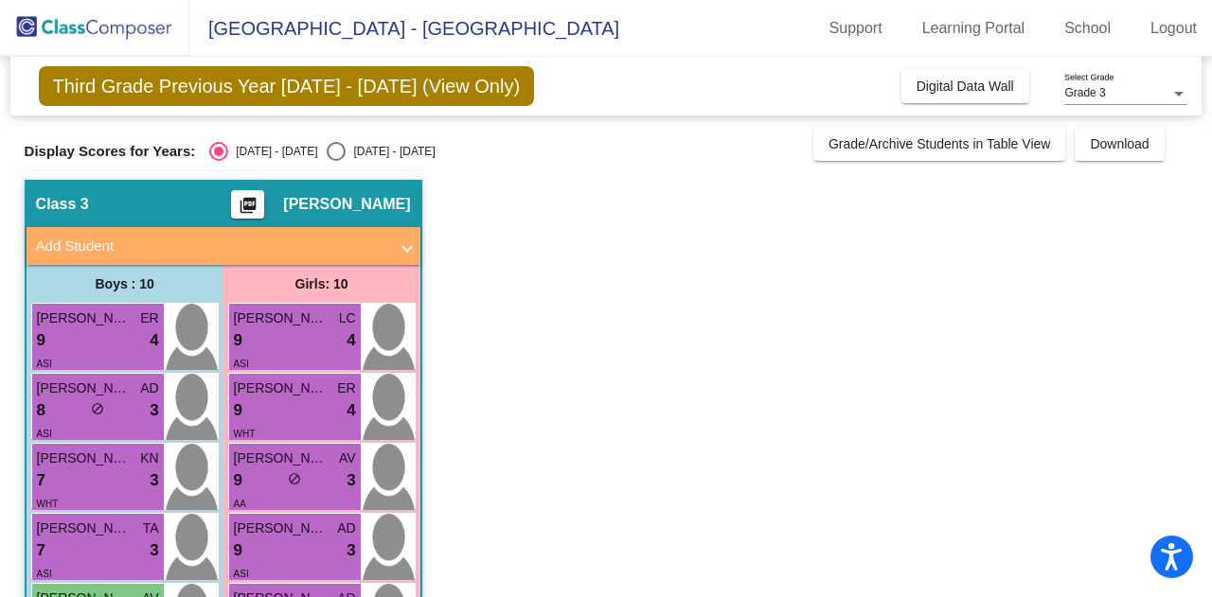
click at [612, 268] on app-classroom "Class 3 picture_as_pdf [PERSON_NAME] Add Student First Name Last Name Student I…" at bounding box center [606, 607] width 1163 height 854
click at [327, 147] on div "Select an option" at bounding box center [336, 151] width 19 height 19
click at [335, 161] on input "[DATE] - [DATE]" at bounding box center [335, 161] width 1 height 1
radio input "true"
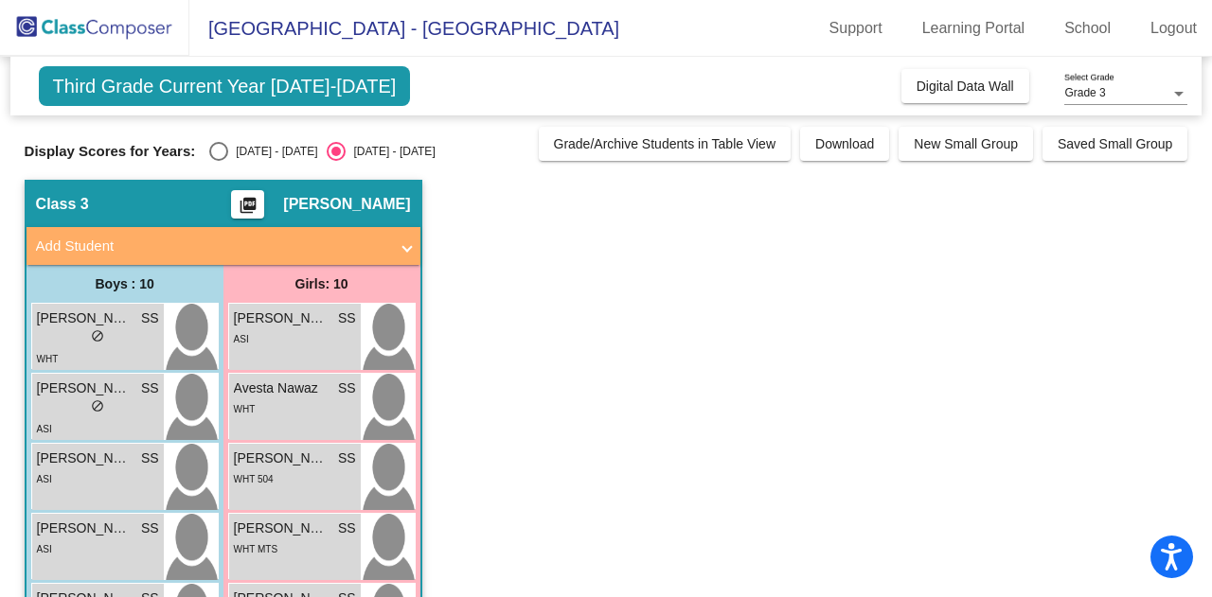
click at [870, 448] on app-classroom "Class 3 picture_as_pdf [PERSON_NAME] Add Student First Name Last Name Student I…" at bounding box center [606, 607] width 1163 height 854
click at [278, 332] on div "ASI" at bounding box center [295, 338] width 122 height 20
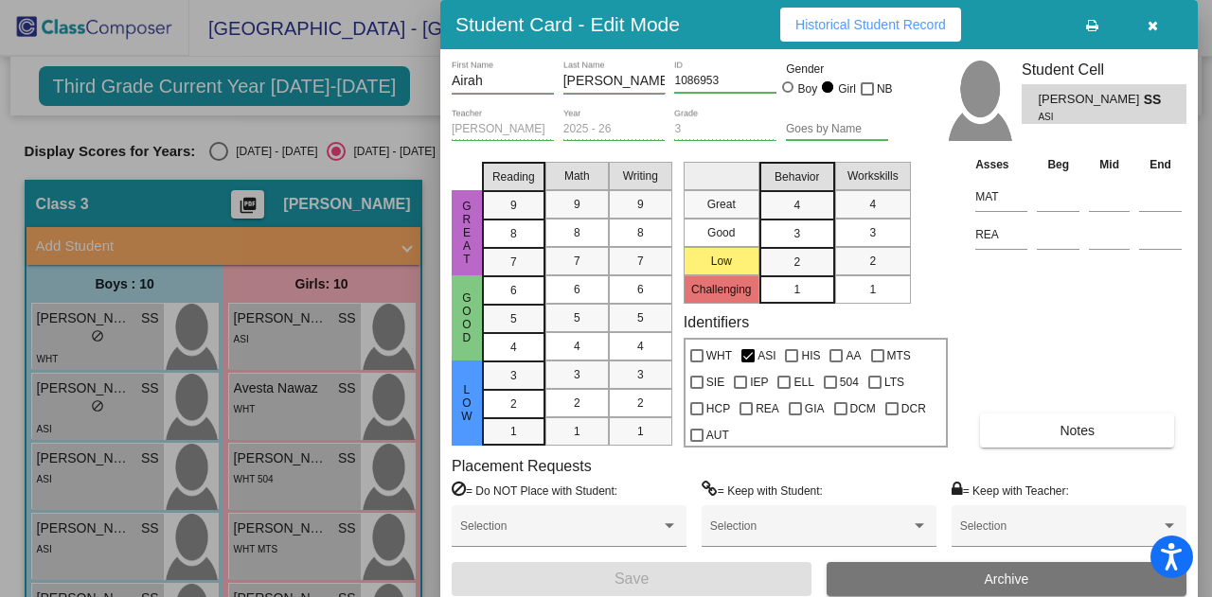
click at [229, 151] on div at bounding box center [606, 298] width 1212 height 597
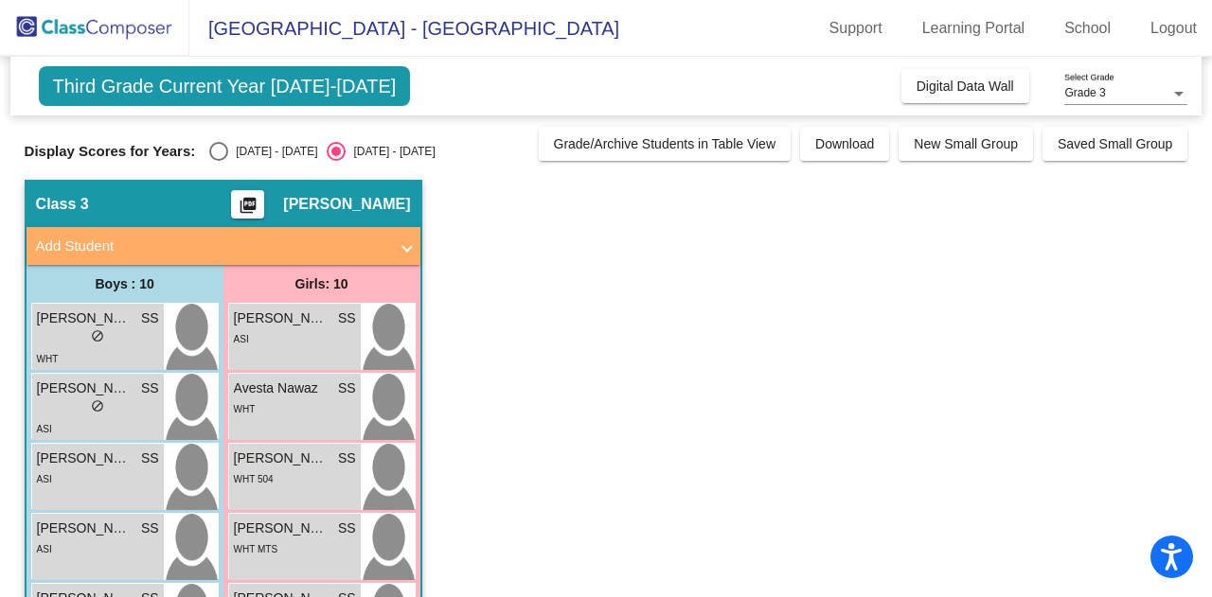
click at [229, 151] on div "[DATE] - [DATE]" at bounding box center [272, 151] width 89 height 17
click at [219, 161] on input "[DATE] - [DATE]" at bounding box center [218, 161] width 1 height 1
radio input "true"
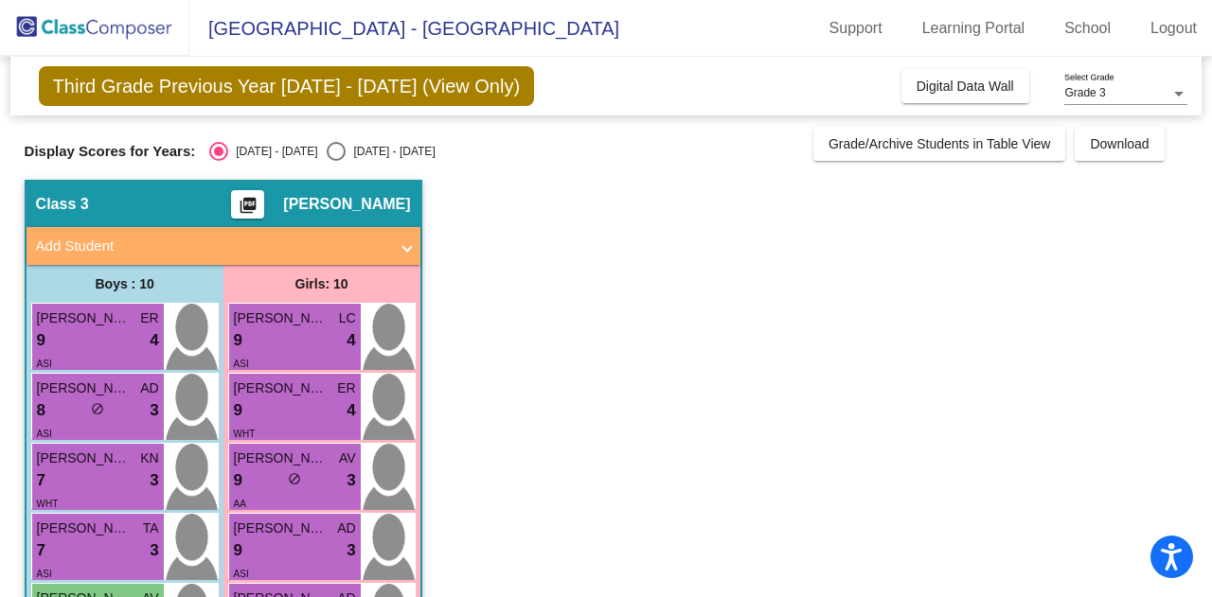
click at [621, 152] on div "Display Scores for Years: [DATE] - [DATE] [DATE] - [DATE]" at bounding box center [414, 151] width 779 height 19
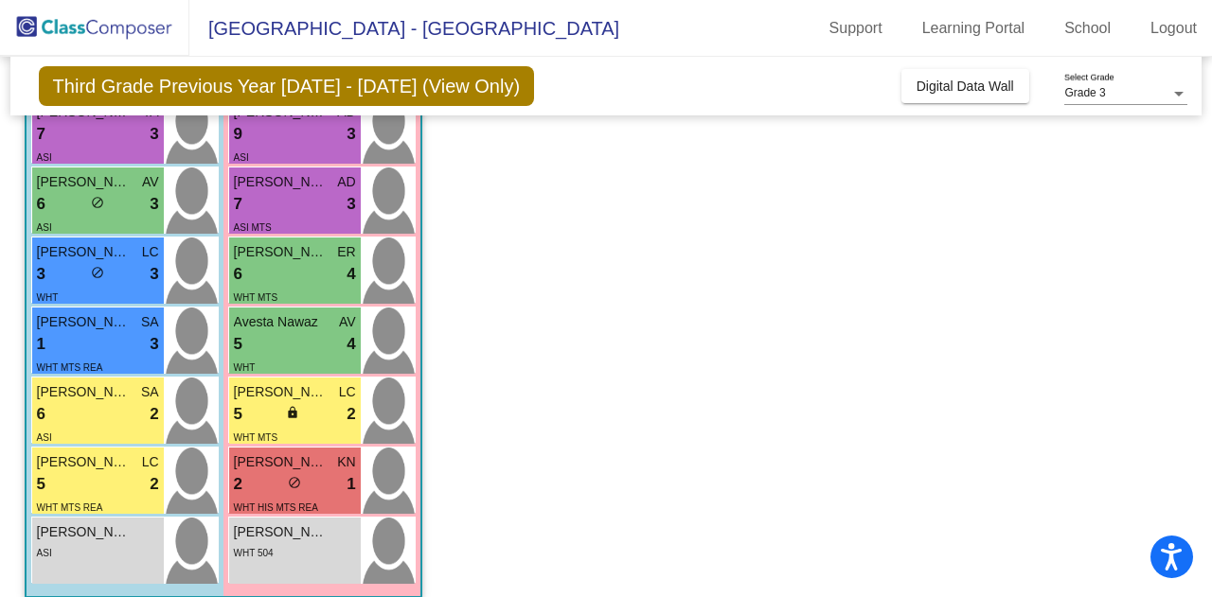
scroll to position [435, 0]
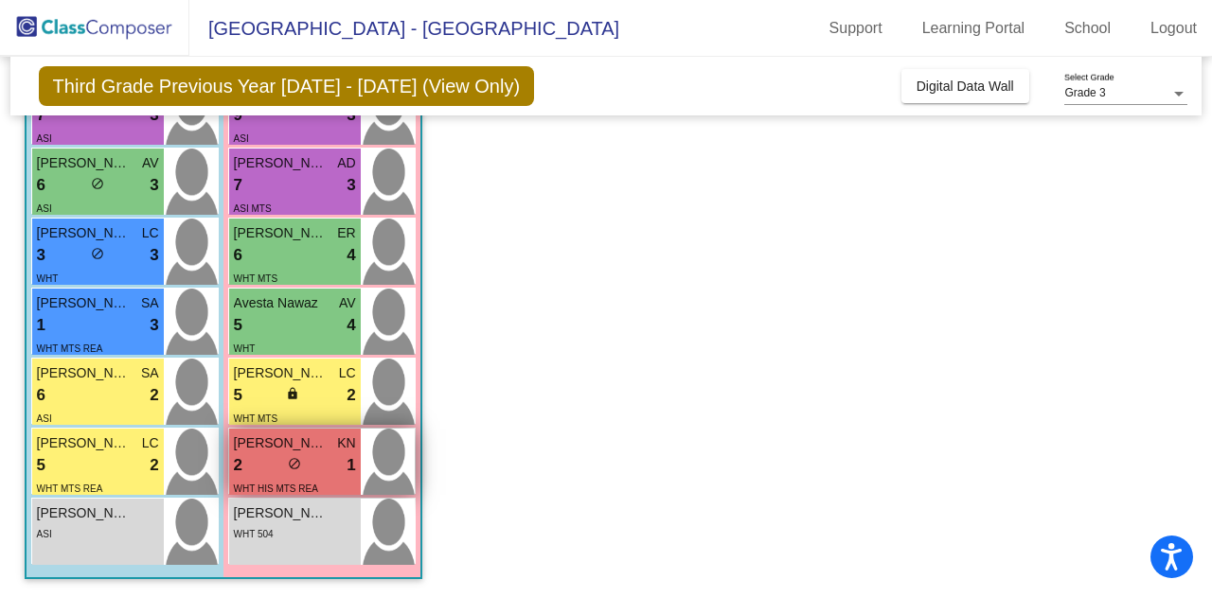
click at [288, 444] on span "[PERSON_NAME]" at bounding box center [281, 444] width 95 height 20
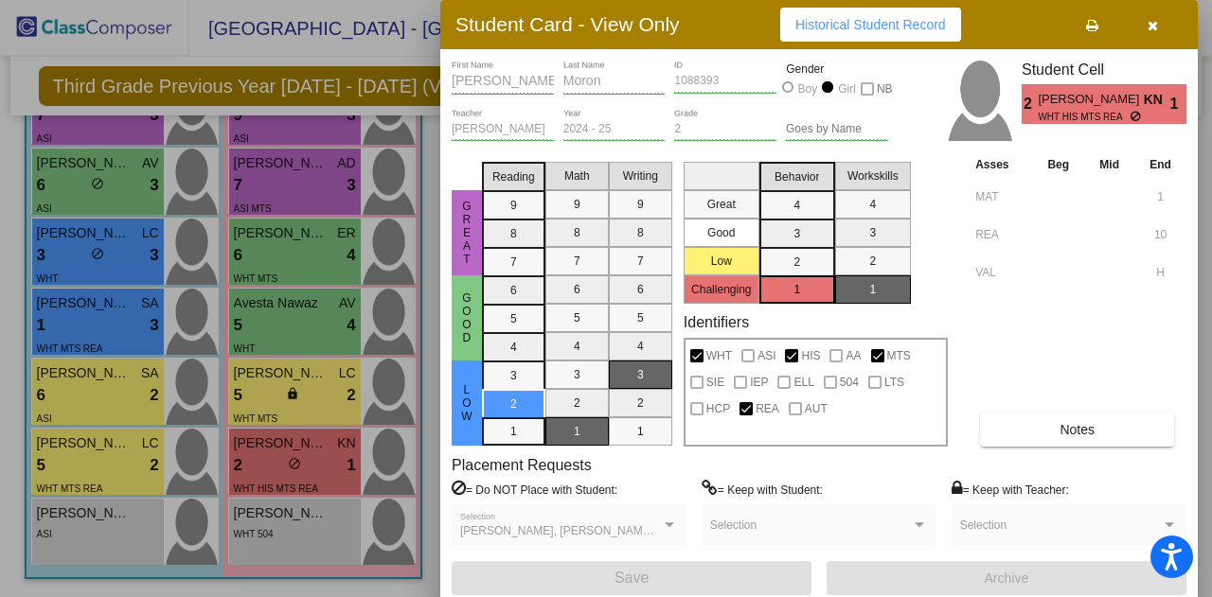
click at [966, 415] on div "Great Good Low Reading 9 8 7 6 5 4 3 2 1 Math 9 8 7 6 5 4 3 2 1 Writing 9 8 7 6…" at bounding box center [819, 300] width 735 height 292
click at [1149, 19] on icon "button" at bounding box center [1152, 25] width 10 height 13
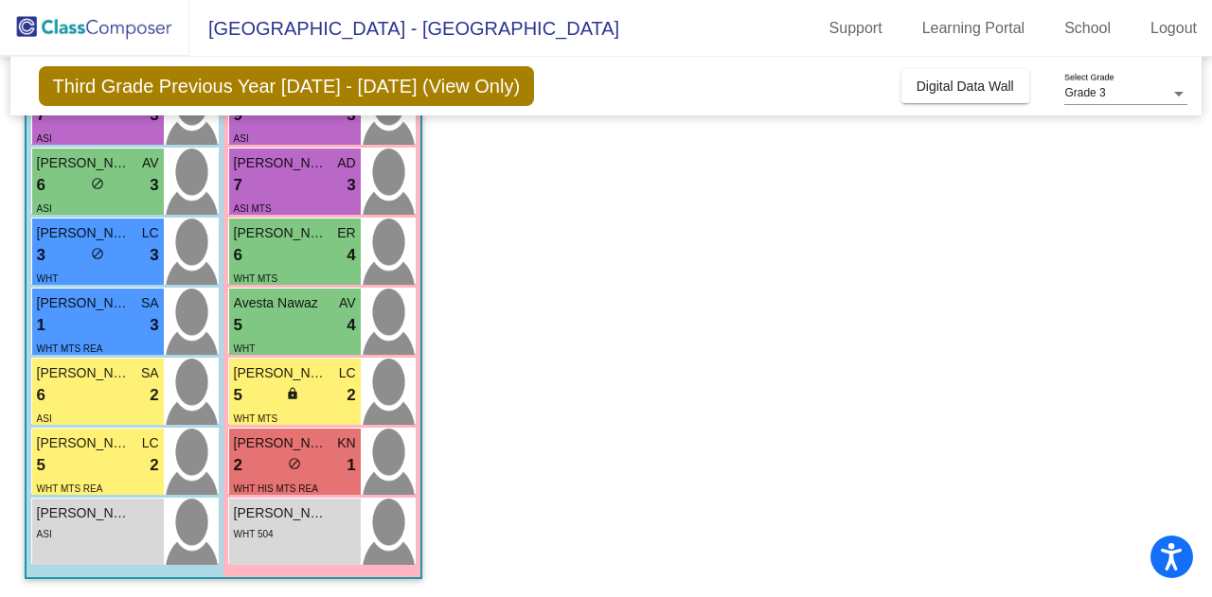
click at [487, 243] on app-classroom "Class 3 picture_as_pdf [PERSON_NAME] Add Student First Name Last Name Student I…" at bounding box center [606, 171] width 1163 height 854
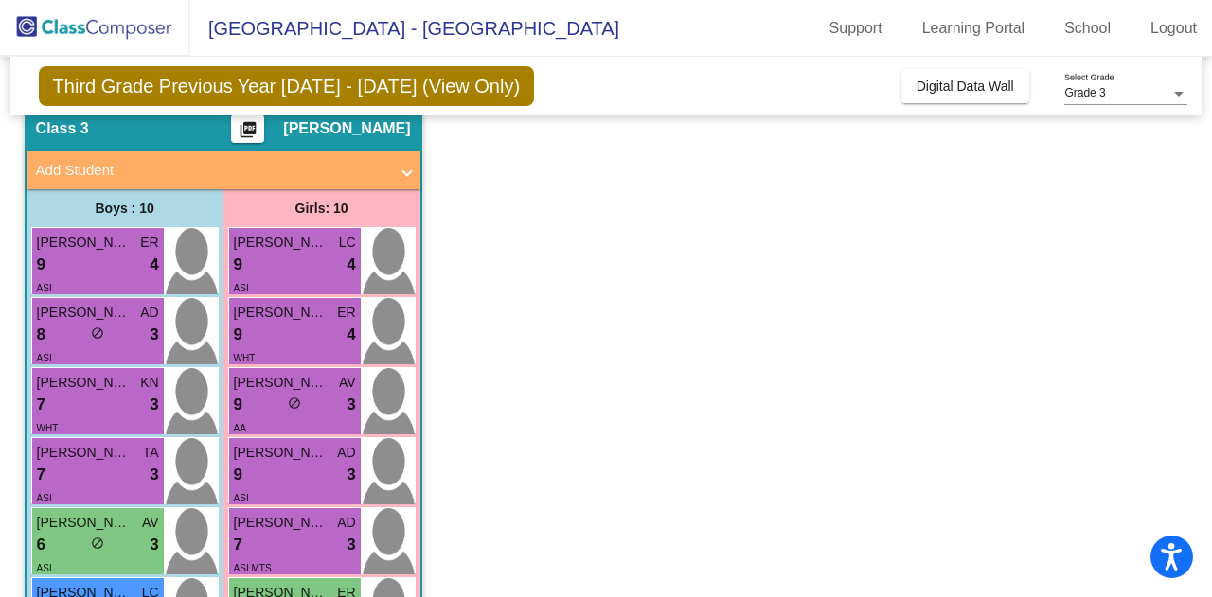
scroll to position [114, 0]
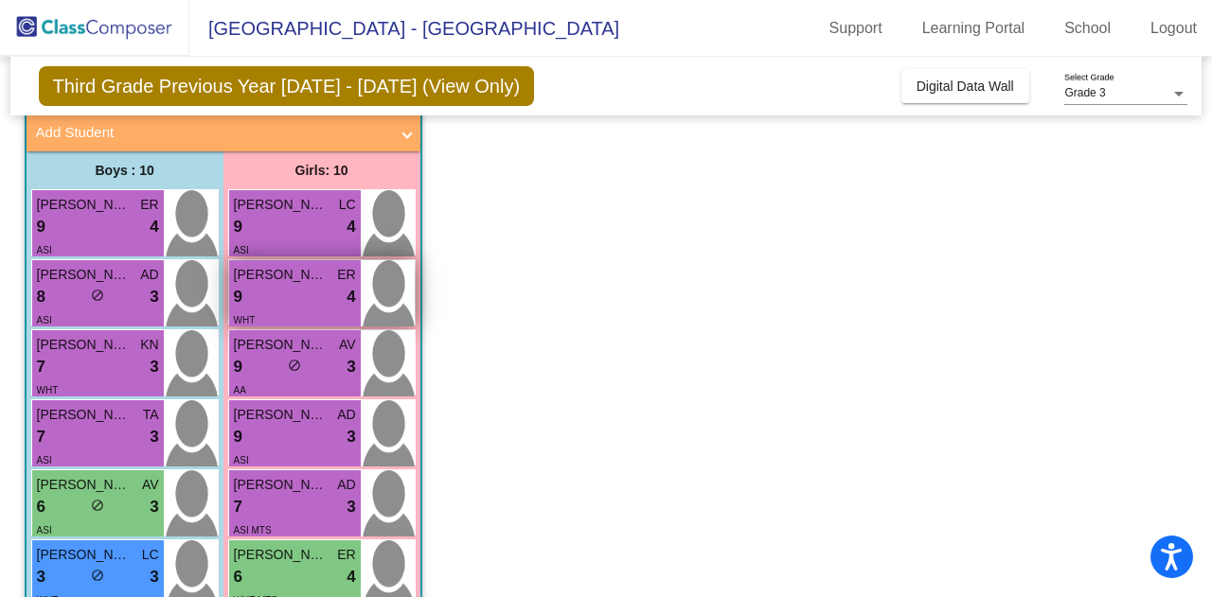
click at [273, 302] on div "9 lock do_not_disturb_alt 4" at bounding box center [295, 297] width 122 height 25
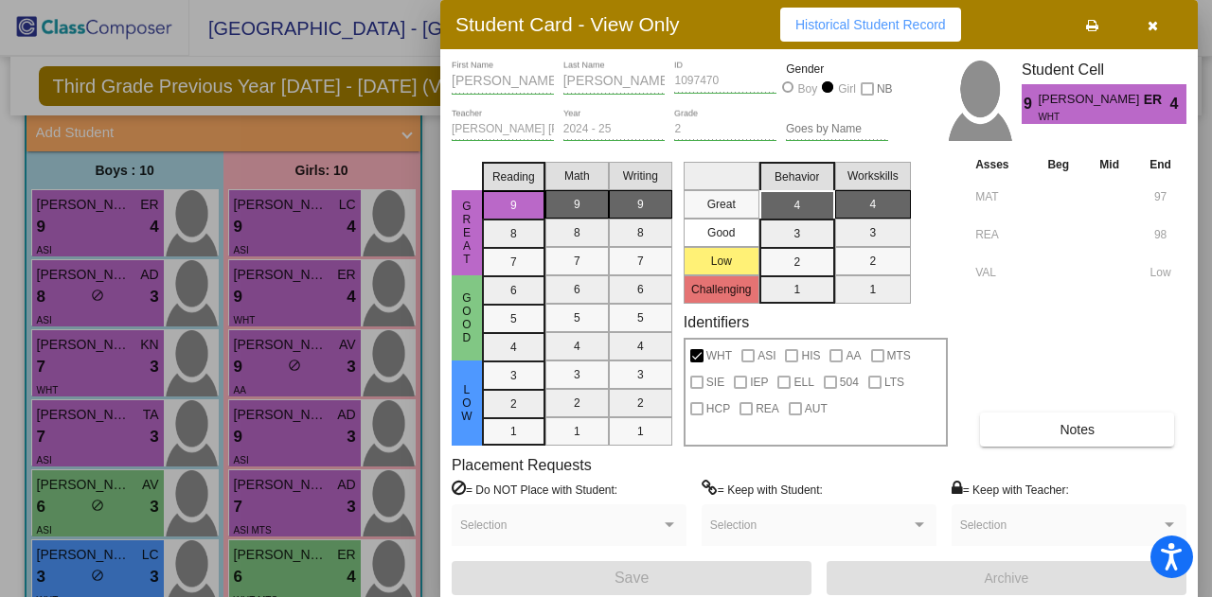
click at [261, 355] on div at bounding box center [606, 298] width 1212 height 597
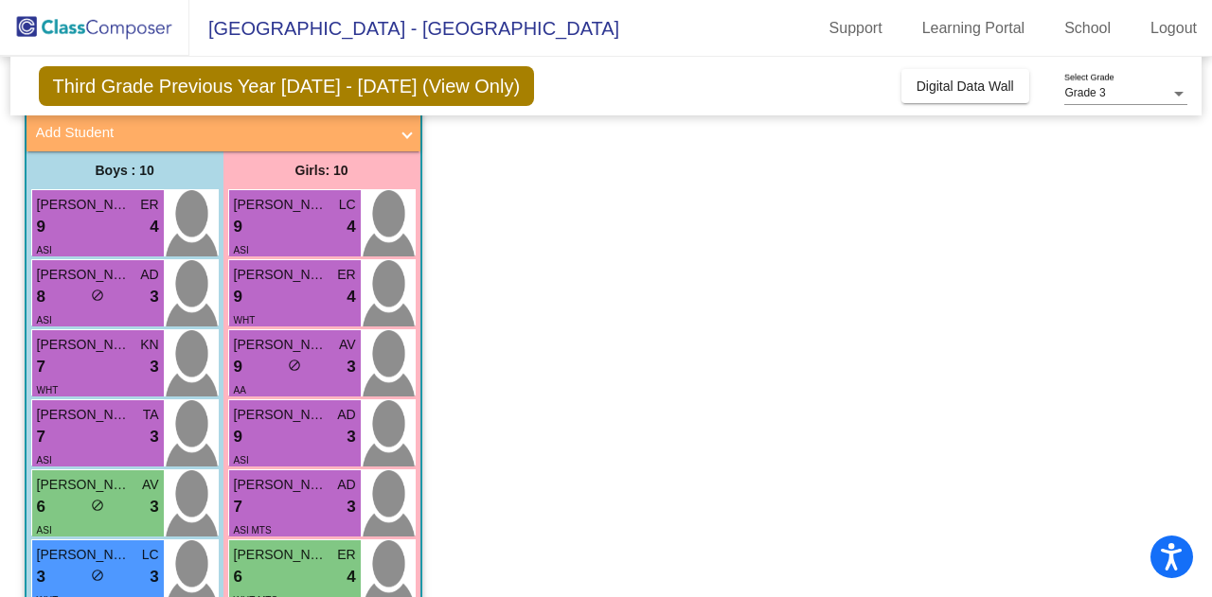
click at [261, 355] on div "9 lock do_not_disturb_alt 3" at bounding box center [295, 367] width 122 height 25
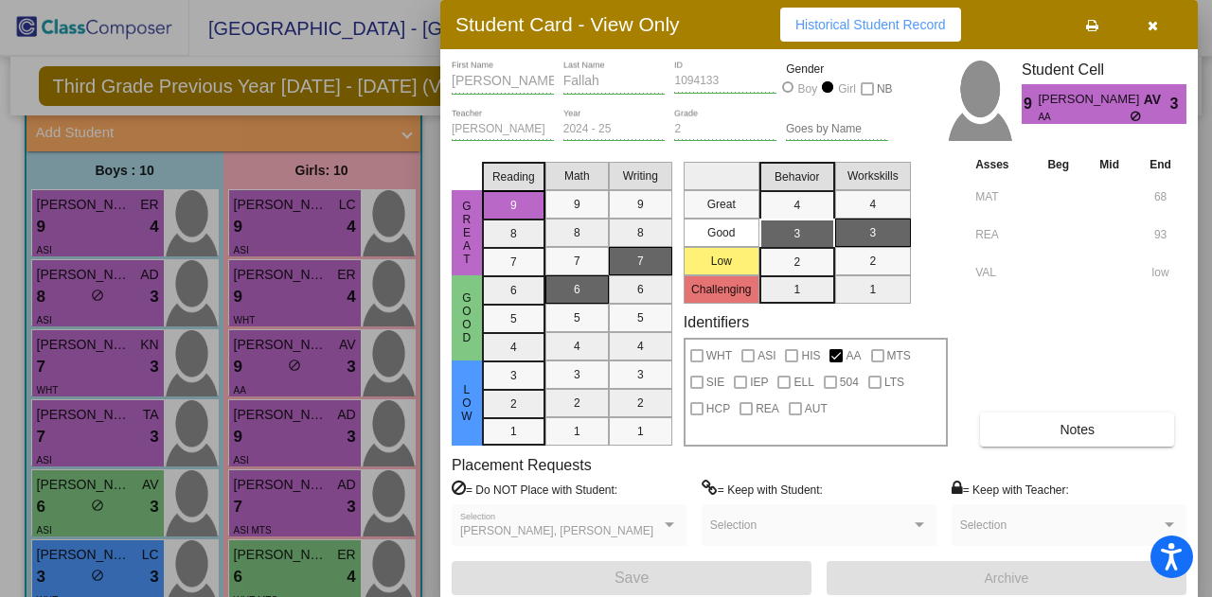
click at [250, 434] on div at bounding box center [606, 298] width 1212 height 597
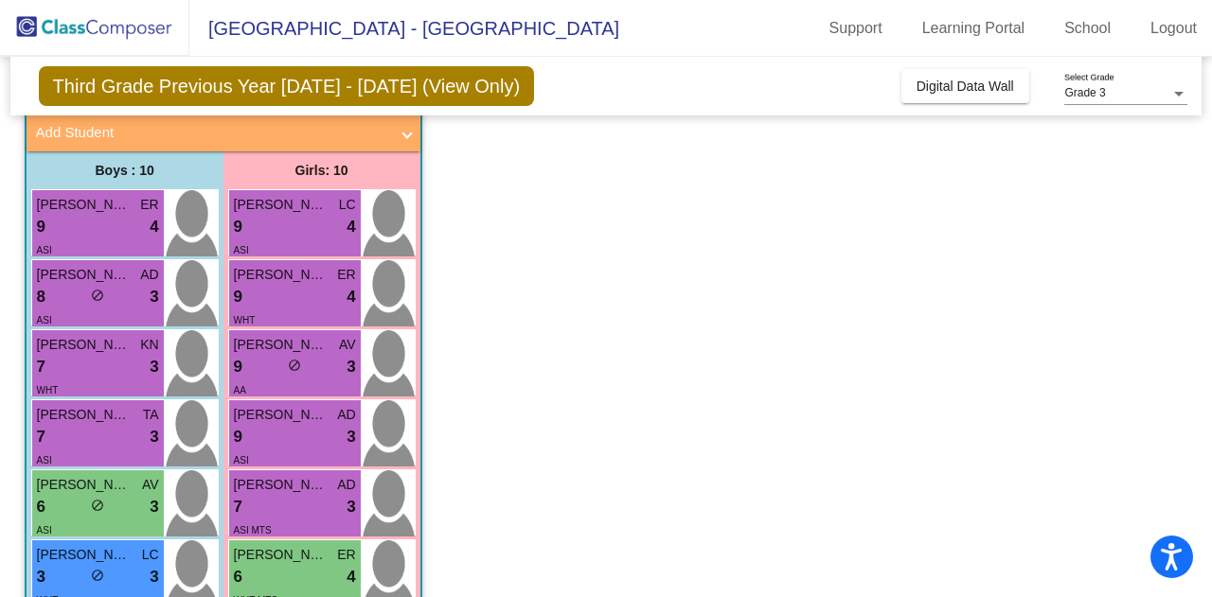
click at [250, 434] on div "9 lock do_not_disturb_alt 3" at bounding box center [295, 437] width 122 height 25
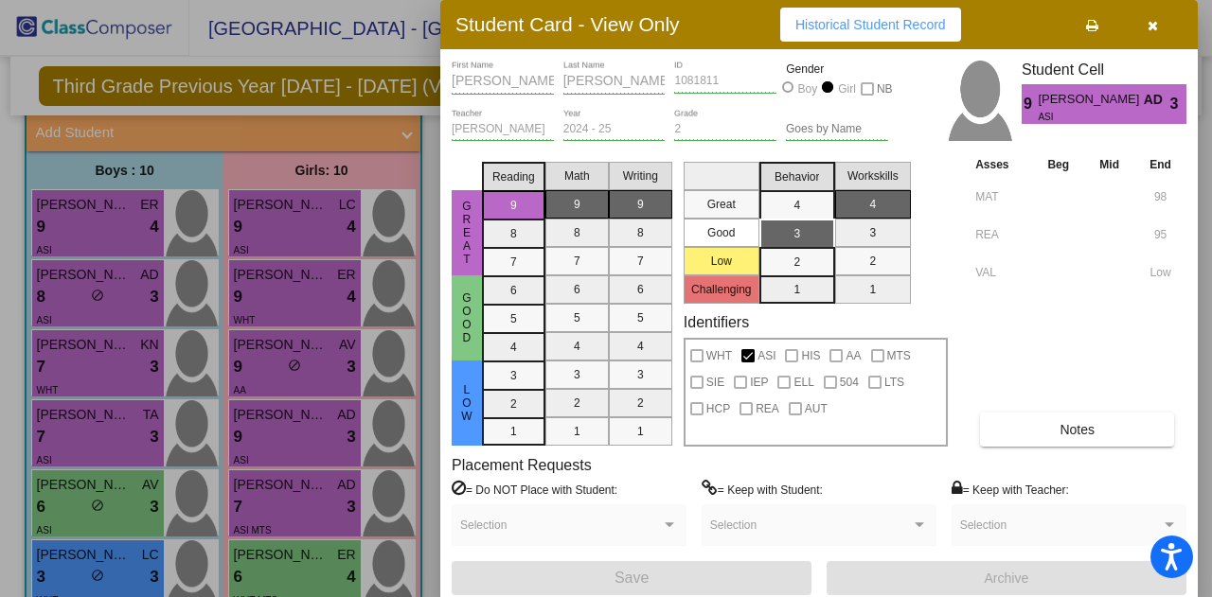
click at [263, 497] on div at bounding box center [606, 298] width 1212 height 597
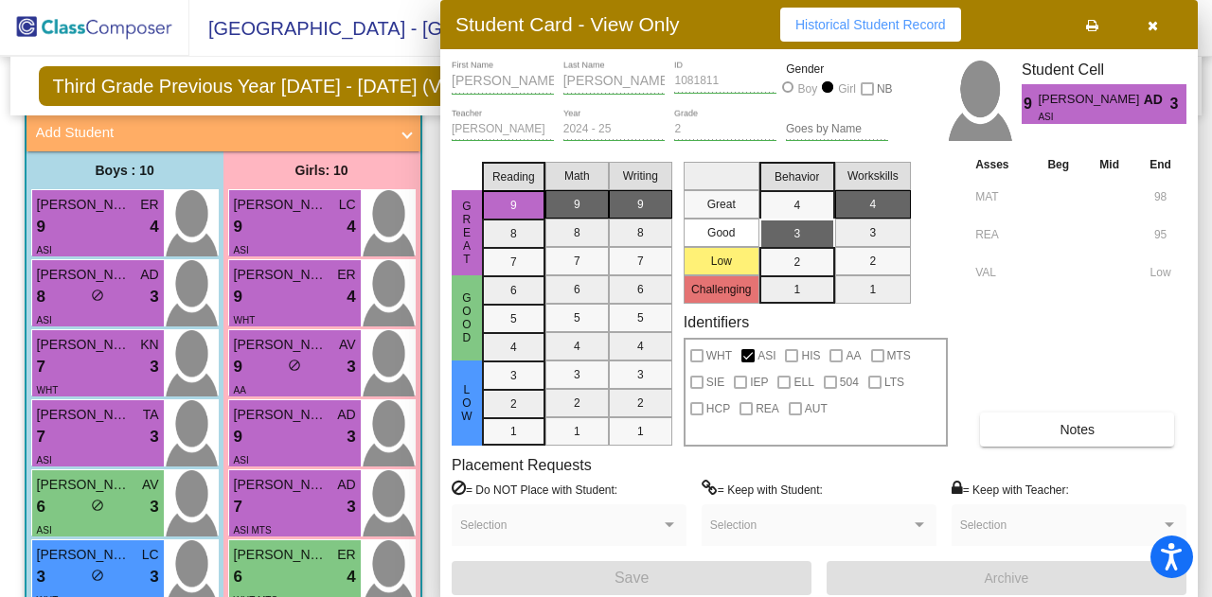
click at [263, 497] on div "7 lock do_not_disturb_alt 3" at bounding box center [295, 507] width 122 height 25
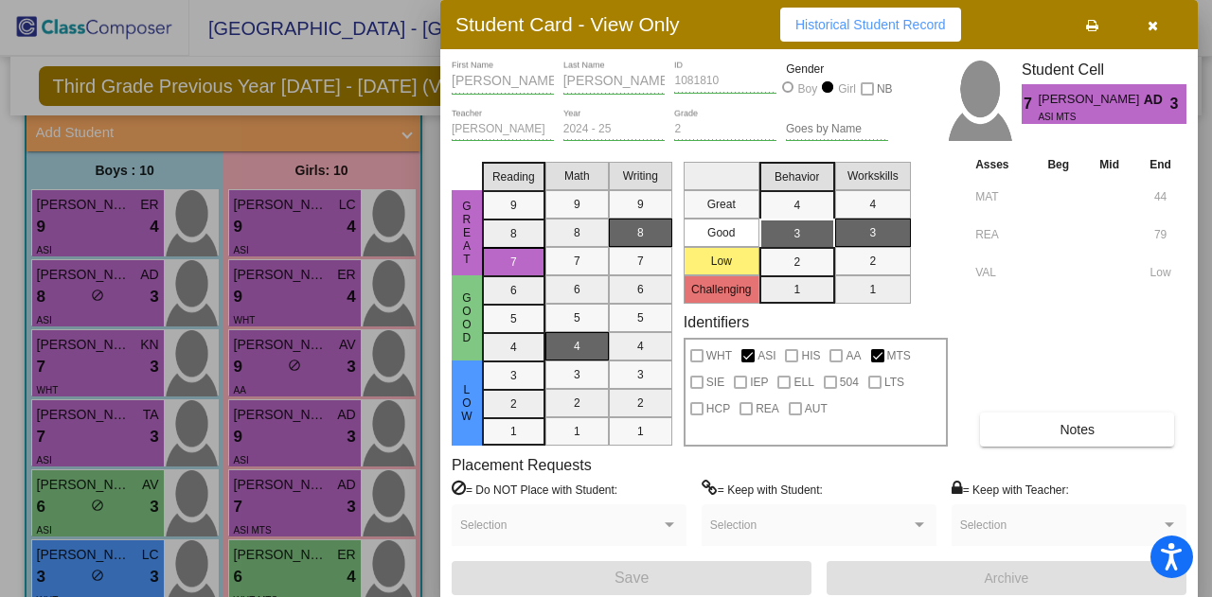
click at [269, 558] on div at bounding box center [606, 298] width 1212 height 597
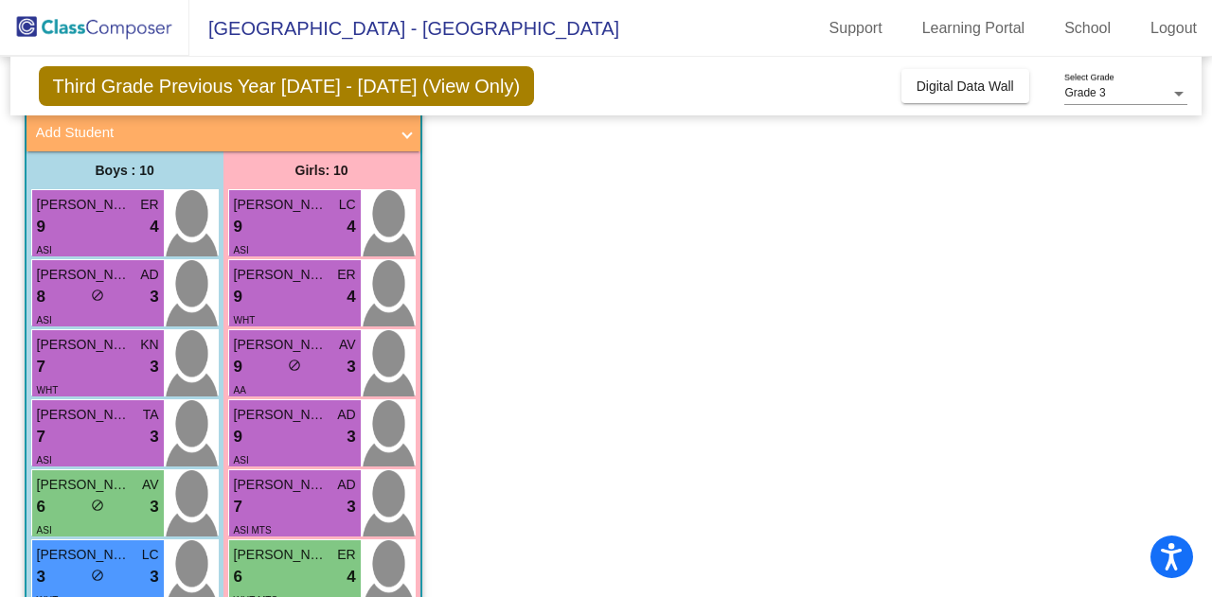
click at [269, 558] on span "[PERSON_NAME]" at bounding box center [281, 555] width 95 height 20
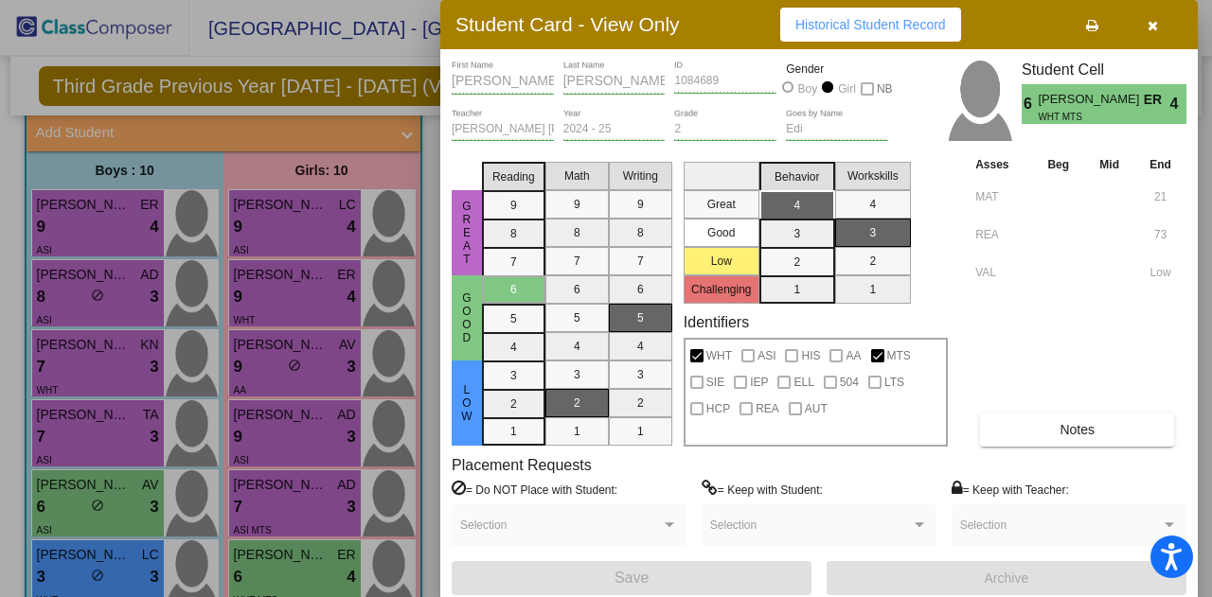
click at [277, 560] on div at bounding box center [606, 298] width 1212 height 597
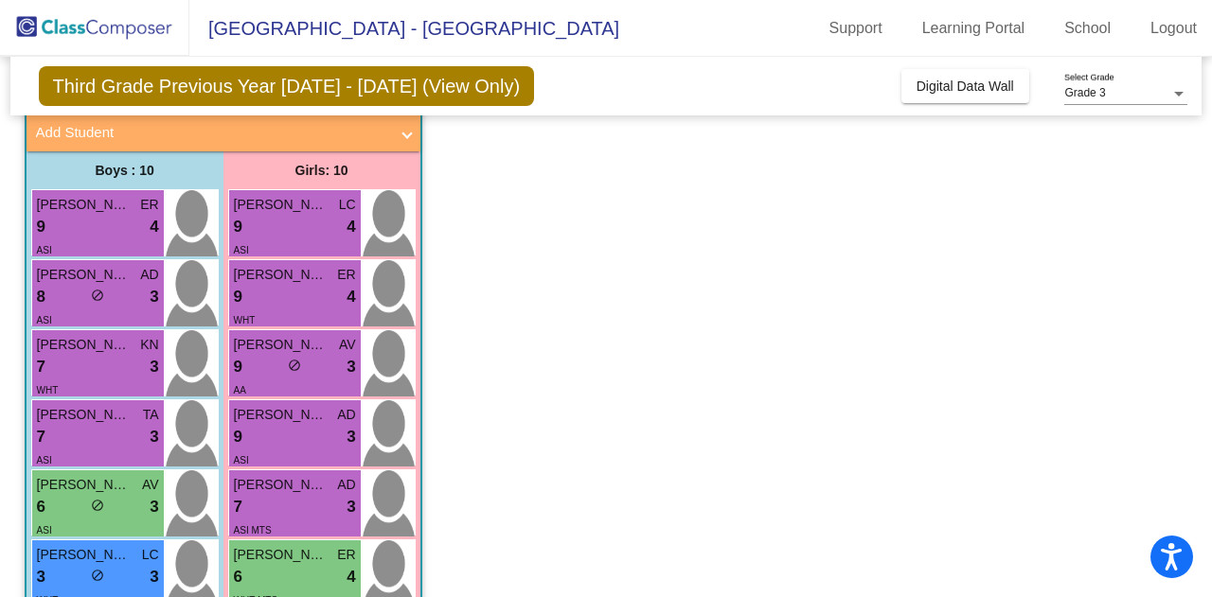
click at [918, 384] on app-classroom "Class 3 picture_as_pdf [PERSON_NAME] Add Student First Name Last Name Student I…" at bounding box center [606, 493] width 1163 height 854
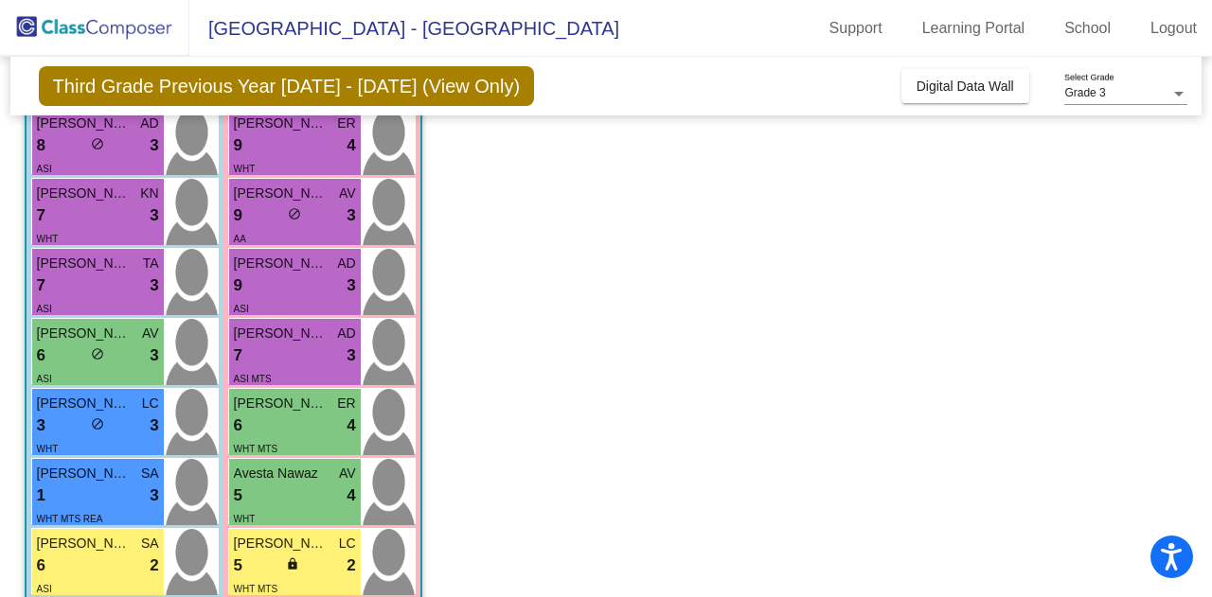
scroll to position [303, 0]
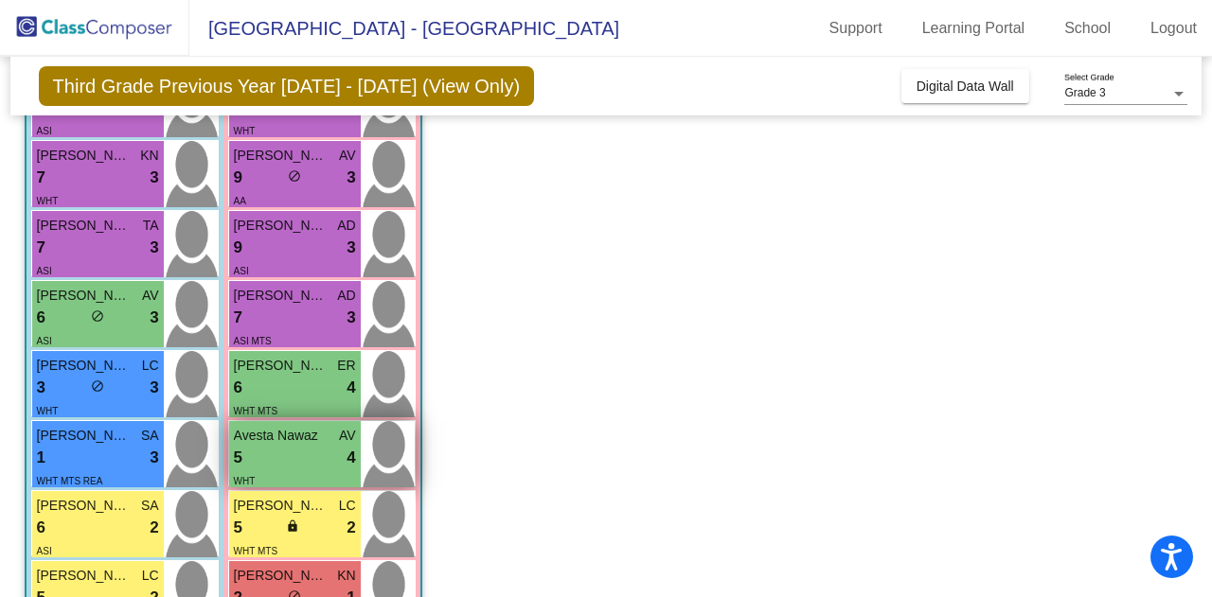
click at [307, 434] on span "Avesta Nawaz" at bounding box center [281, 436] width 95 height 20
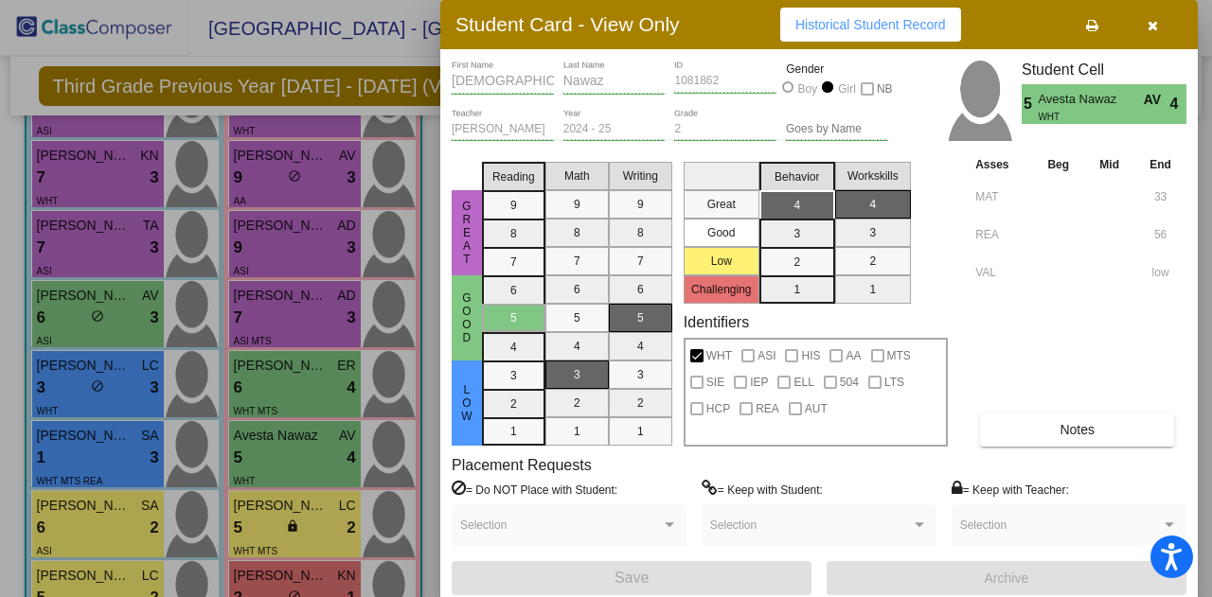
click at [303, 526] on div at bounding box center [606, 298] width 1212 height 597
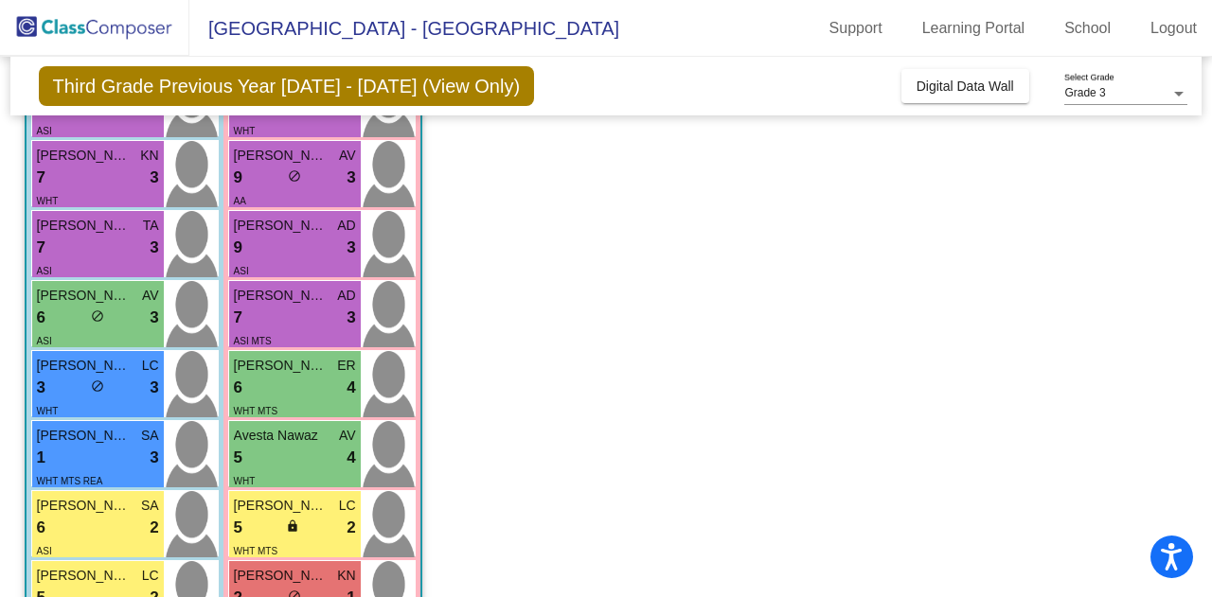
click at [303, 526] on div "5 lock do_not_disturb_alt 2" at bounding box center [295, 528] width 122 height 25
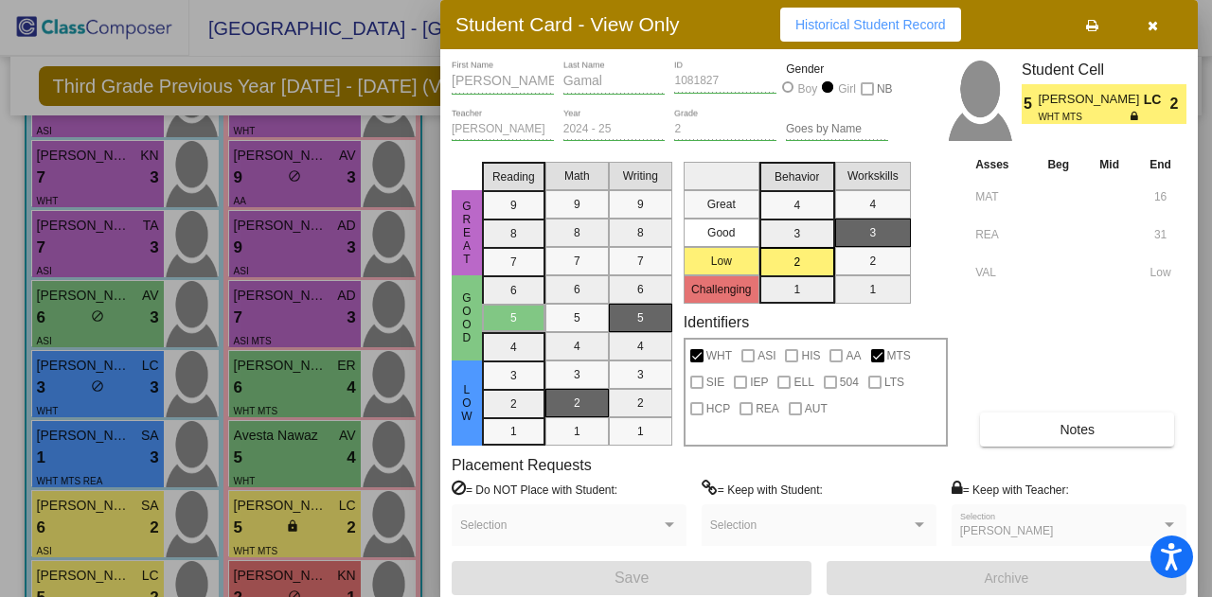
click at [301, 583] on div at bounding box center [606, 298] width 1212 height 597
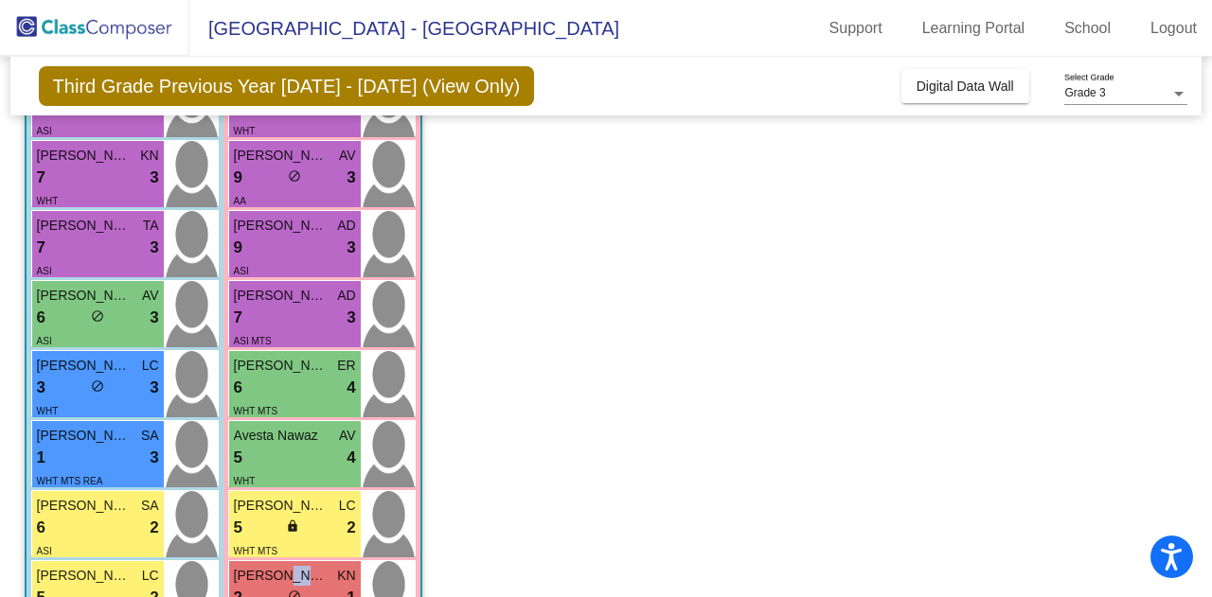
click at [301, 583] on span "[PERSON_NAME]" at bounding box center [281, 576] width 95 height 20
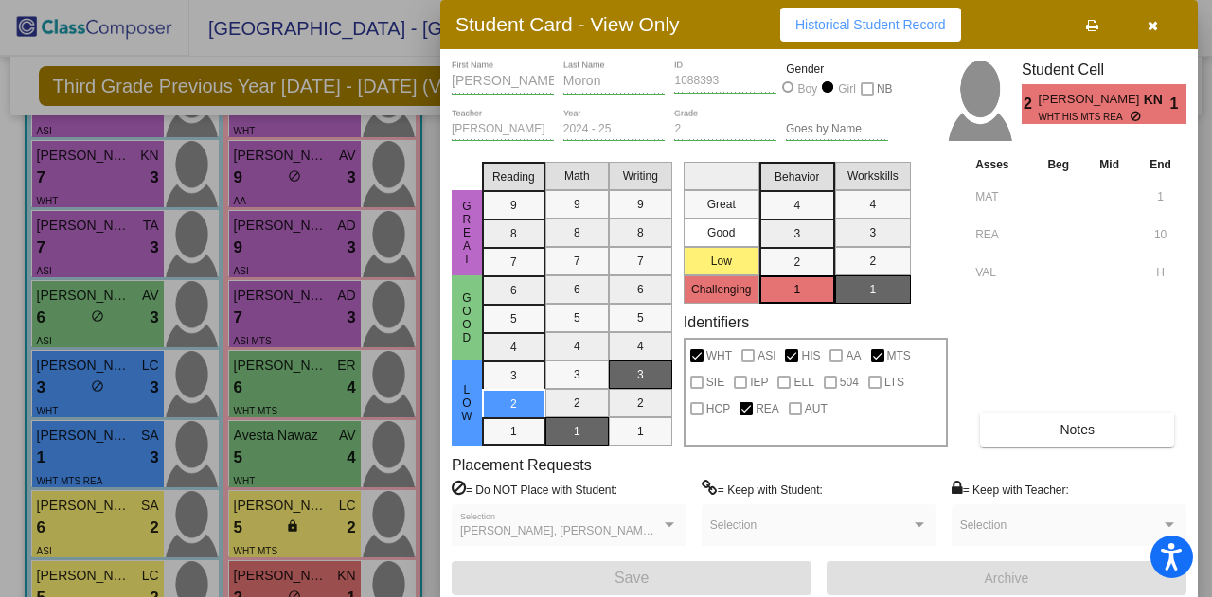
click at [312, 584] on div at bounding box center [606, 298] width 1212 height 597
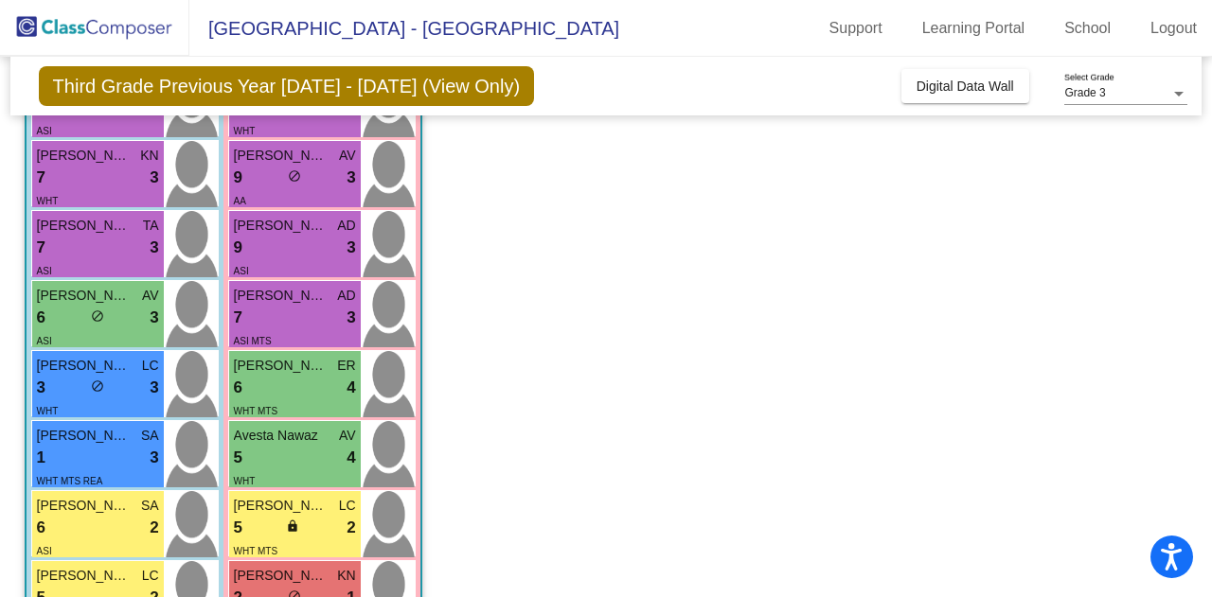
click at [494, 541] on app-classroom "Class 3 picture_as_pdf [PERSON_NAME] Add Student First Name Last Name Student I…" at bounding box center [606, 304] width 1163 height 854
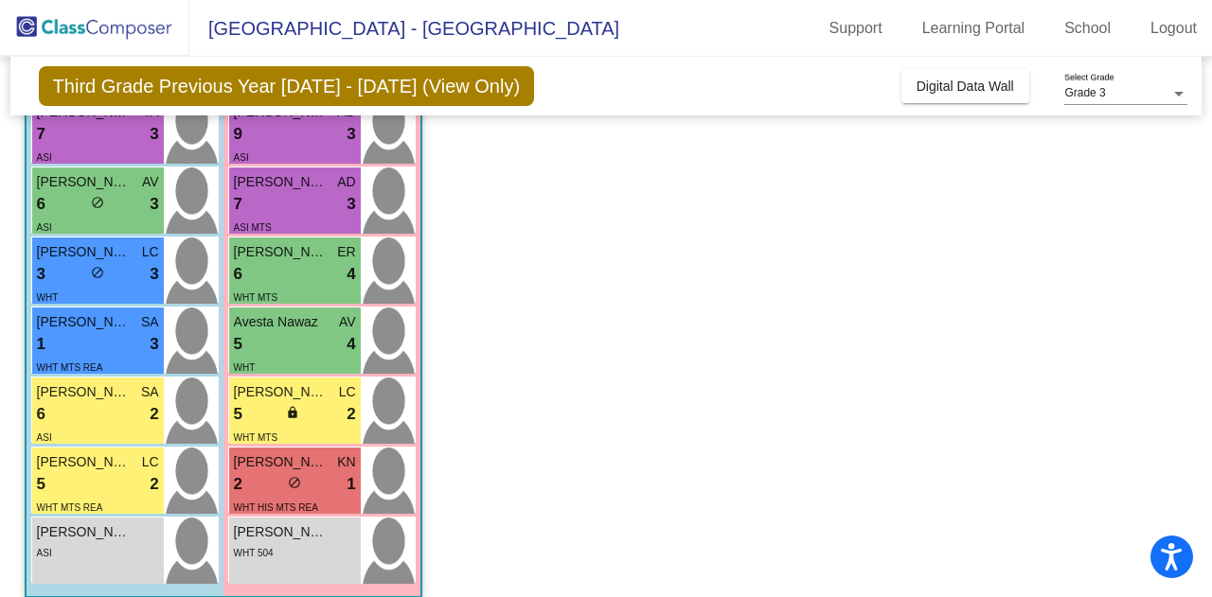
scroll to position [435, 0]
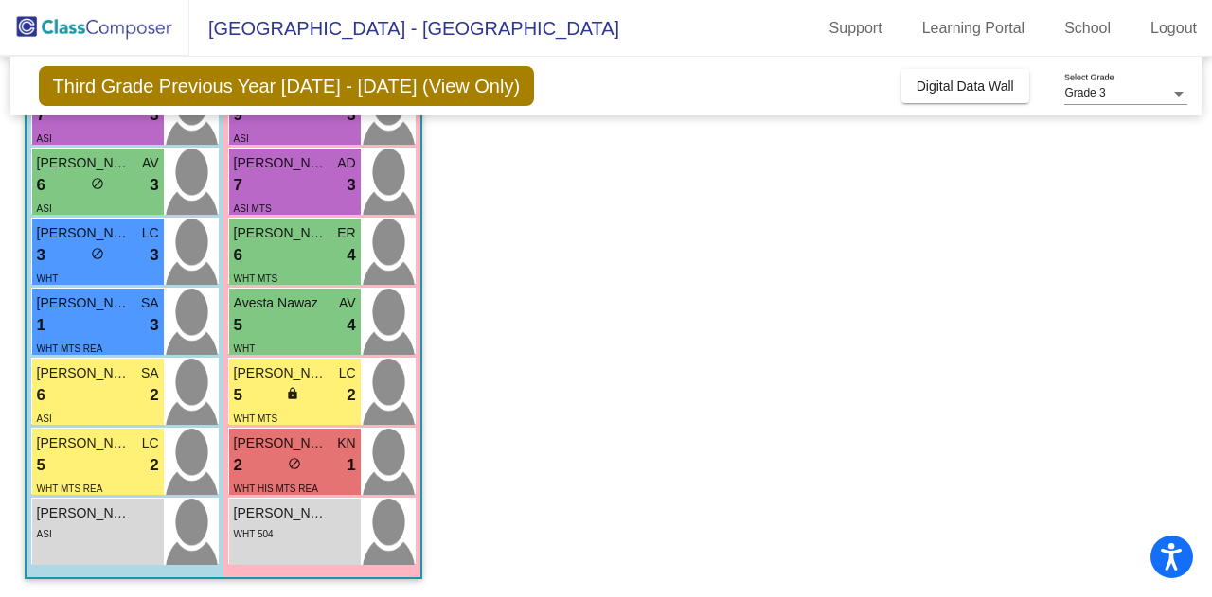
click at [576, 372] on app-classroom "Class 3 picture_as_pdf [PERSON_NAME] Add Student First Name Last Name Student I…" at bounding box center [606, 171] width 1163 height 854
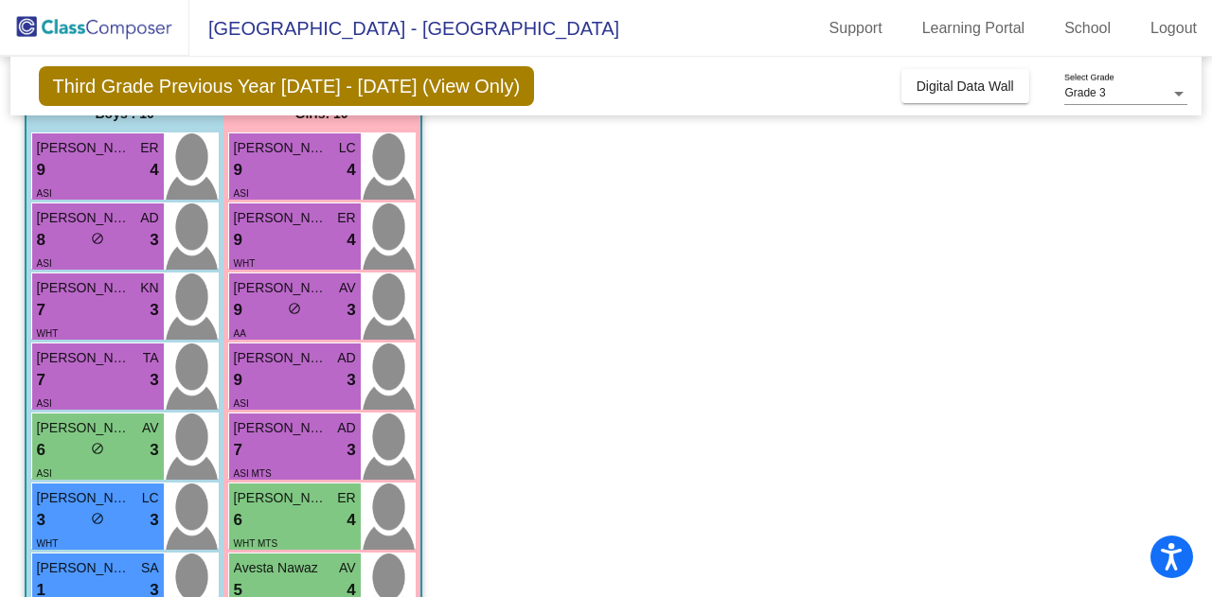
scroll to position [0, 0]
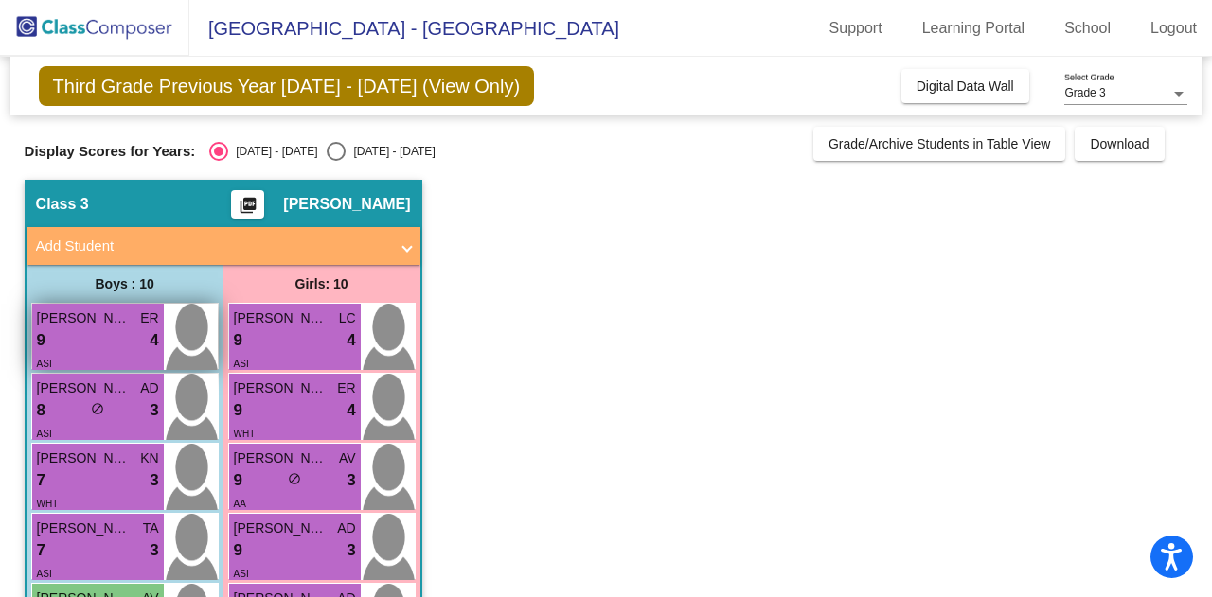
click at [62, 348] on div "9 lock do_not_disturb_alt 4" at bounding box center [98, 340] width 122 height 25
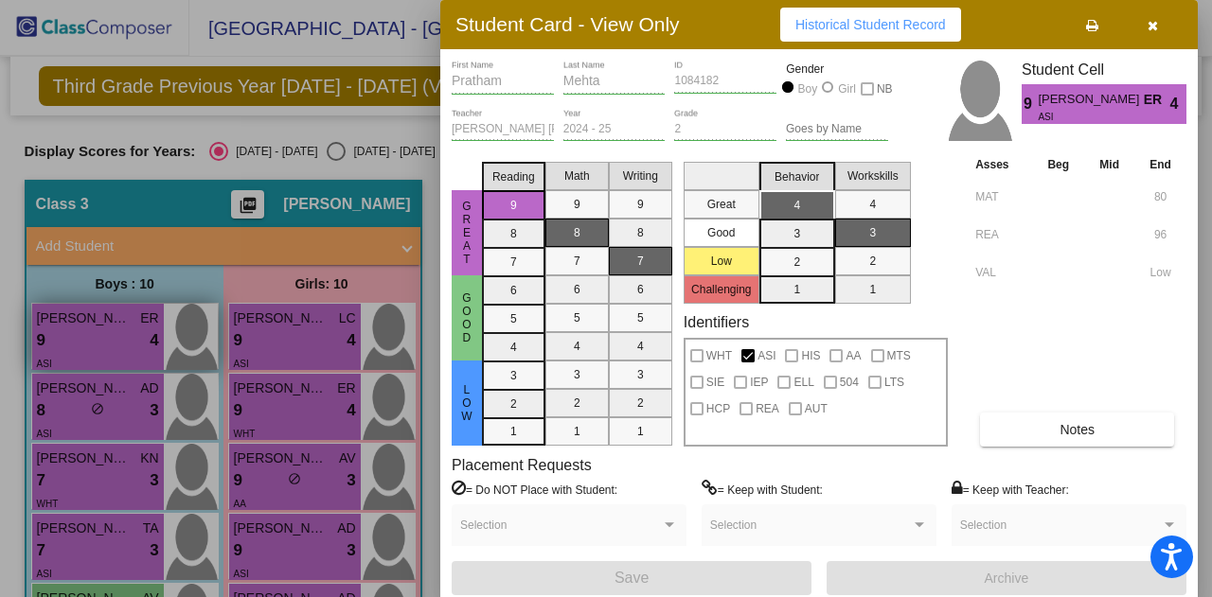
drag, startPoint x: 62, startPoint y: 348, endPoint x: 54, endPoint y: 330, distance: 19.9
click at [54, 330] on div at bounding box center [606, 298] width 1212 height 597
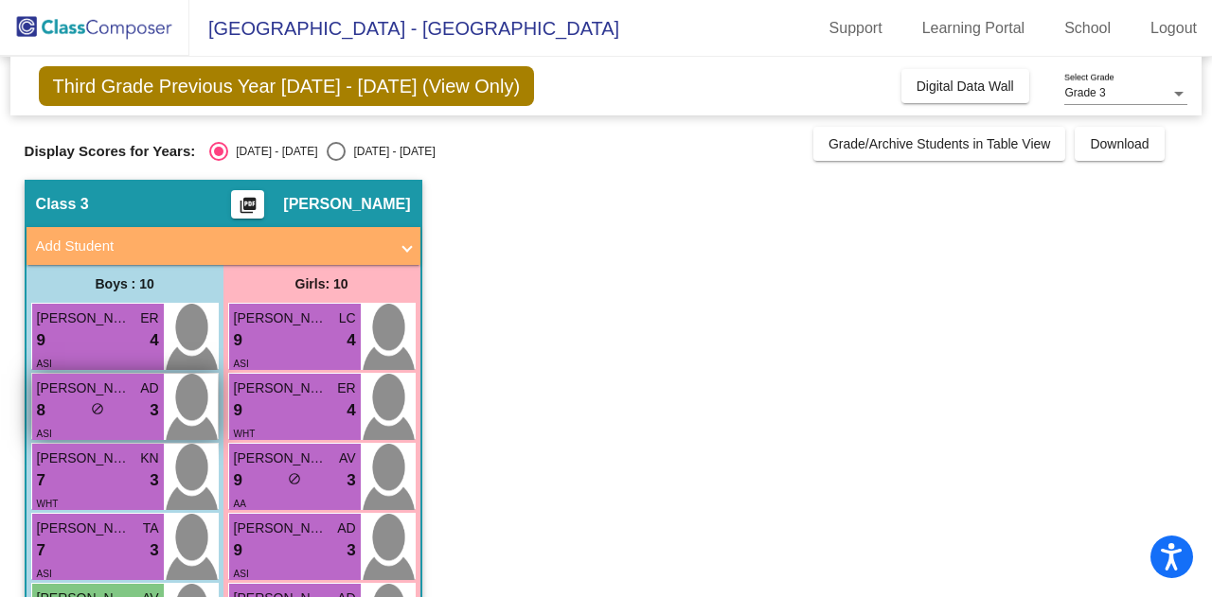
click at [72, 410] on div "8 lock do_not_disturb_alt 3" at bounding box center [98, 411] width 122 height 25
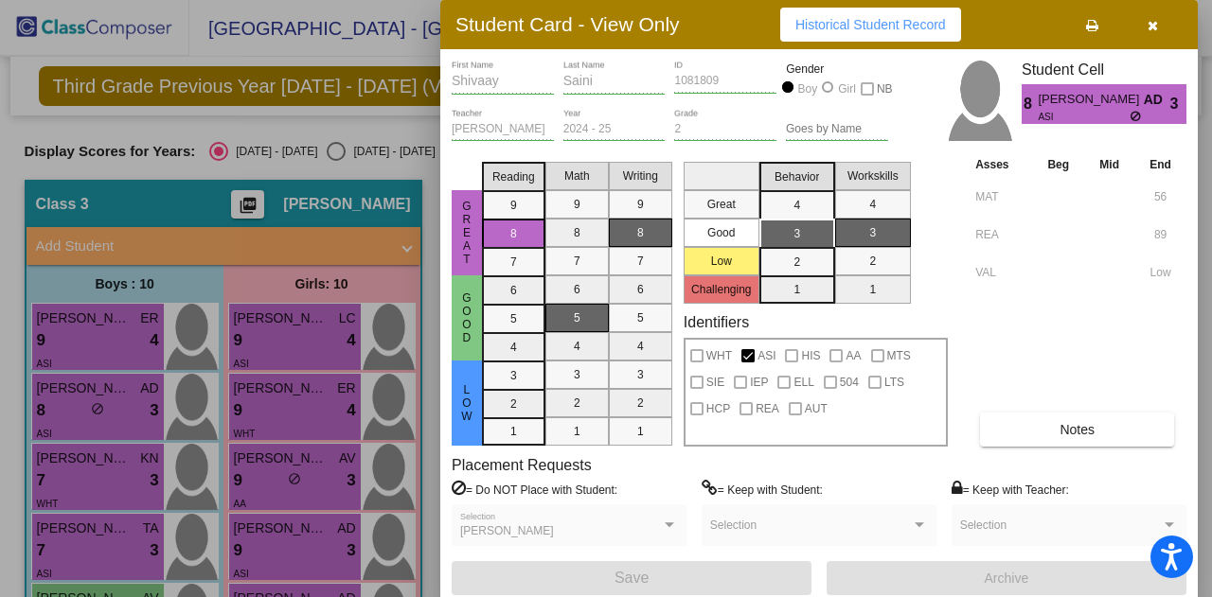
click at [275, 542] on div at bounding box center [606, 298] width 1212 height 597
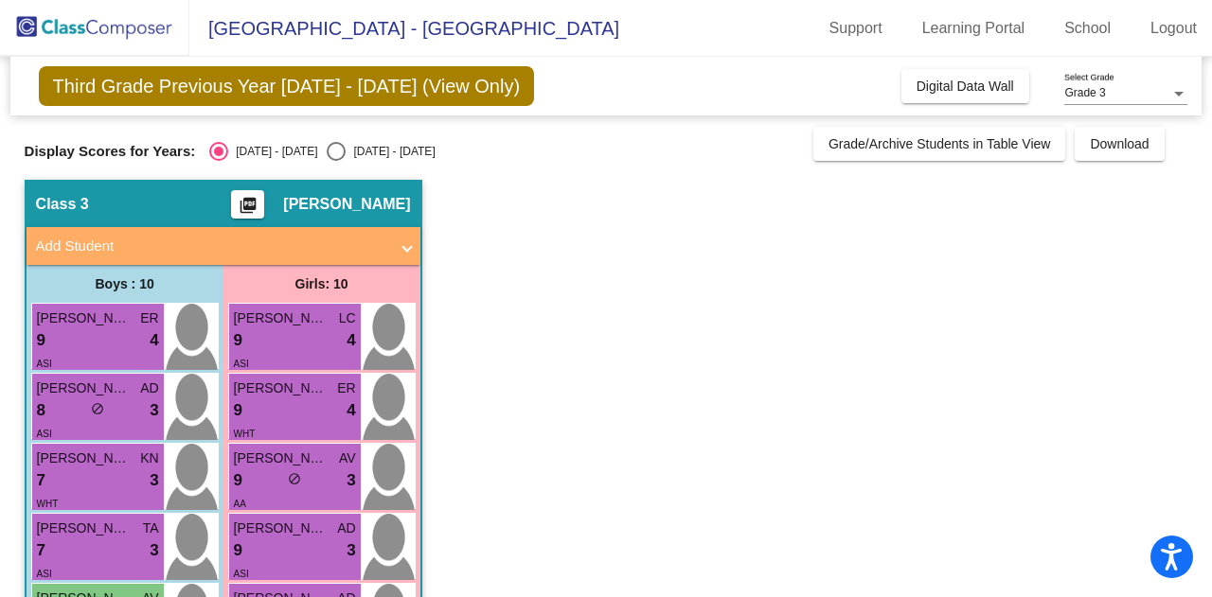
click at [642, 488] on app-classroom "Class 3 picture_as_pdf [PERSON_NAME] Add Student First Name Last Name Student I…" at bounding box center [606, 607] width 1163 height 854
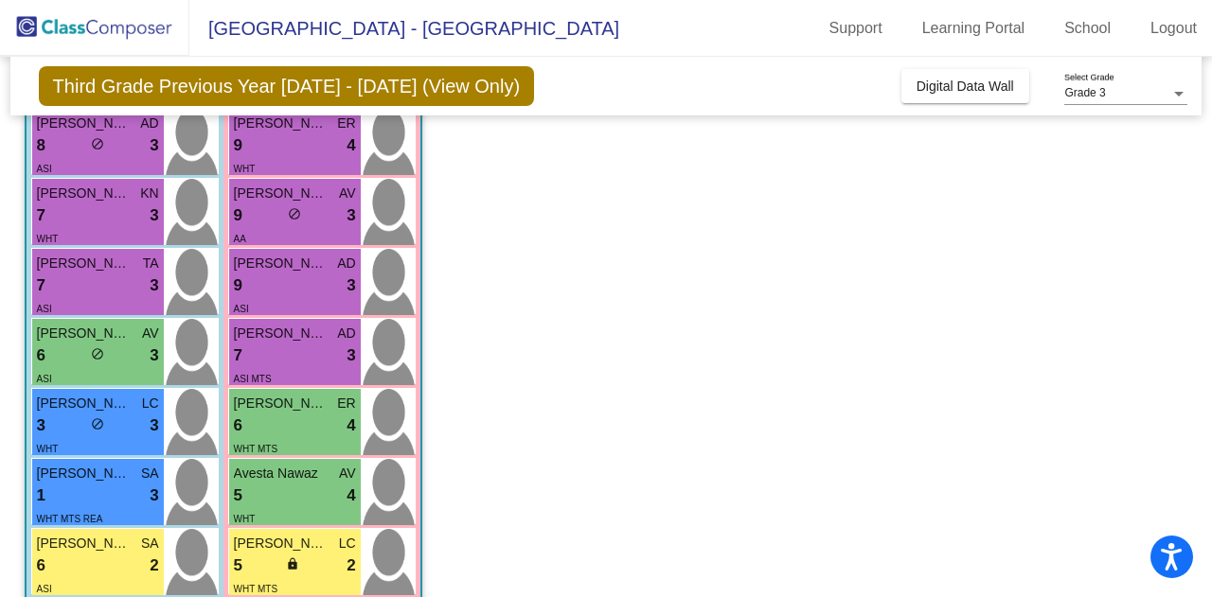
scroll to position [303, 0]
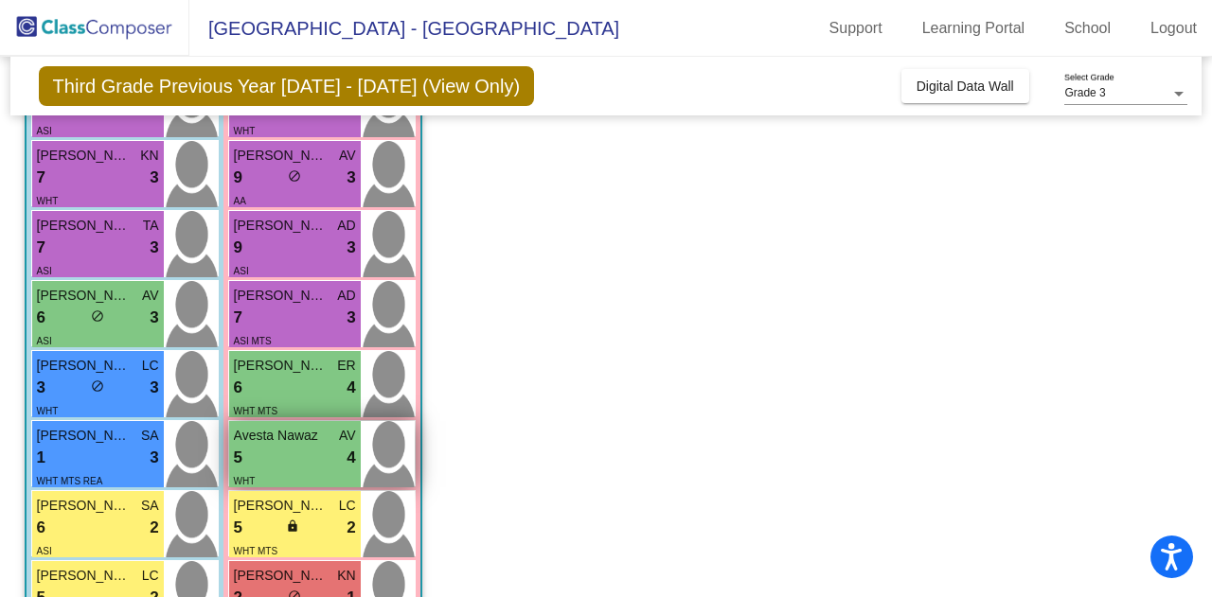
click at [286, 450] on div "5 lock do_not_disturb_alt 4" at bounding box center [295, 458] width 122 height 25
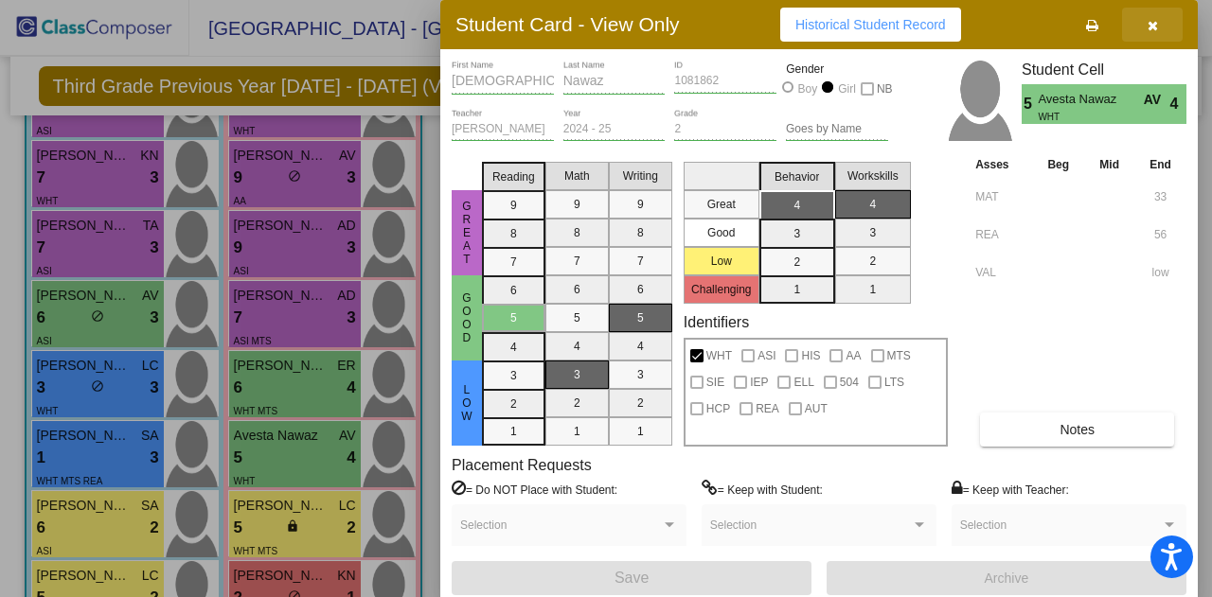
click at [1156, 30] on icon "button" at bounding box center [1152, 25] width 10 height 13
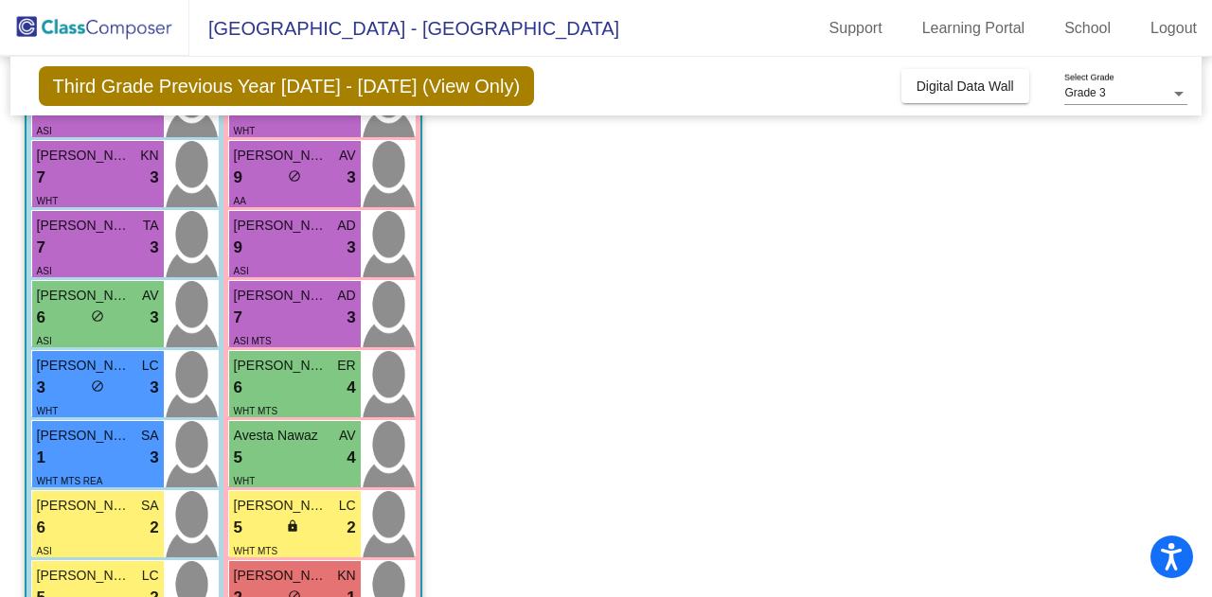
click at [518, 298] on app-classroom "Class 3 picture_as_pdf [PERSON_NAME] Add Student First Name Last Name Student I…" at bounding box center [606, 304] width 1163 height 854
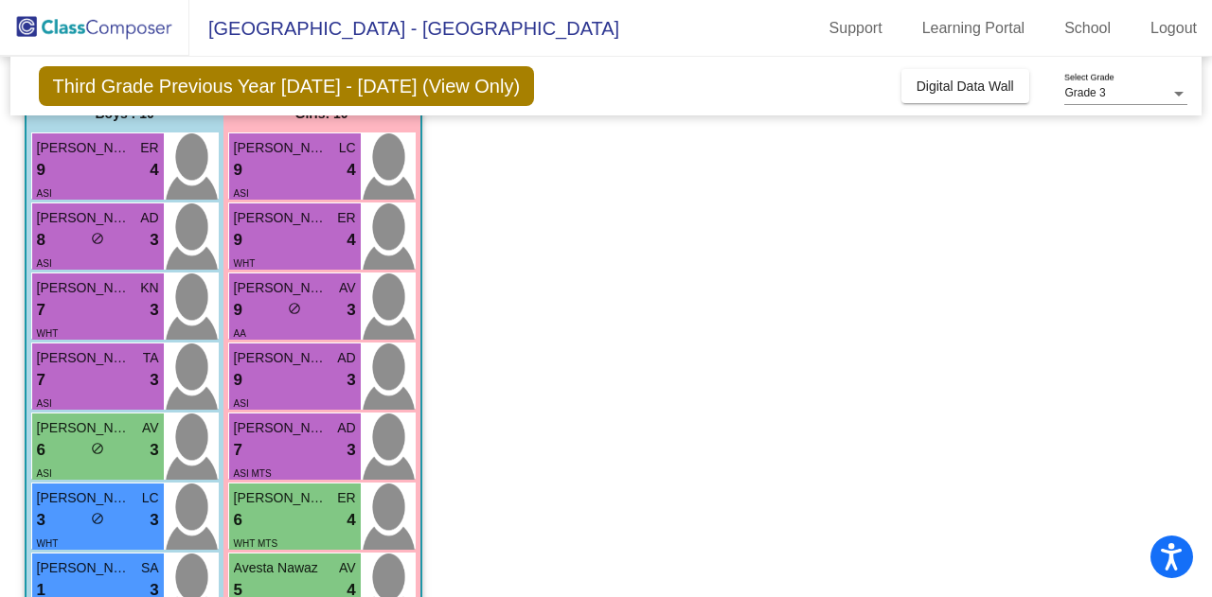
scroll to position [133, 0]
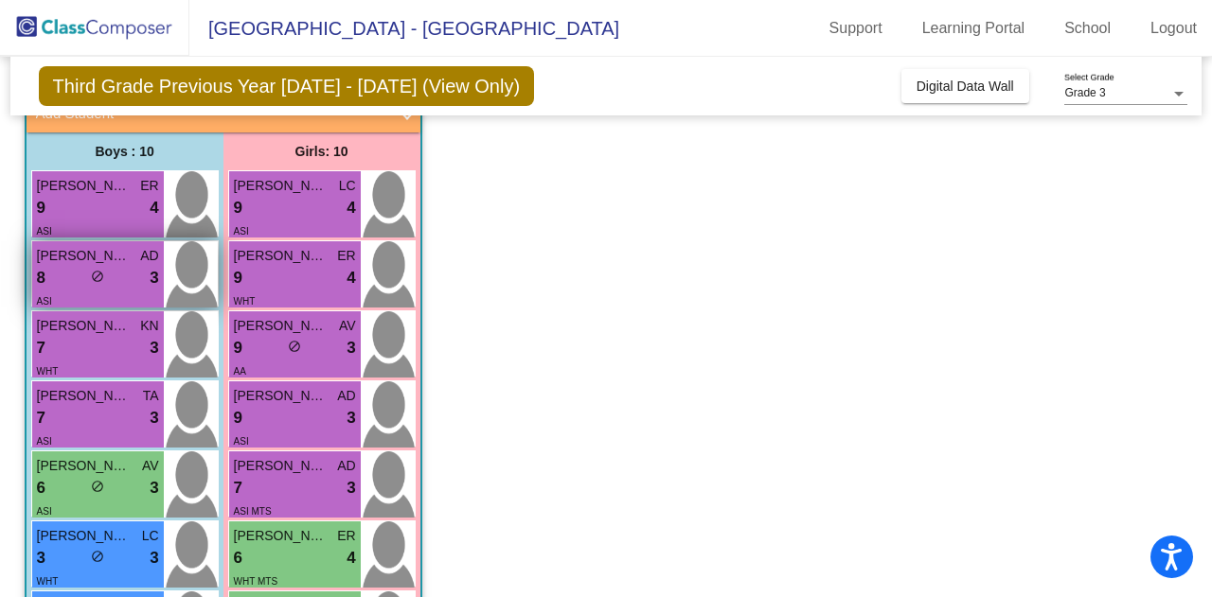
click at [56, 279] on div "8 lock do_not_disturb_alt 3" at bounding box center [98, 278] width 122 height 25
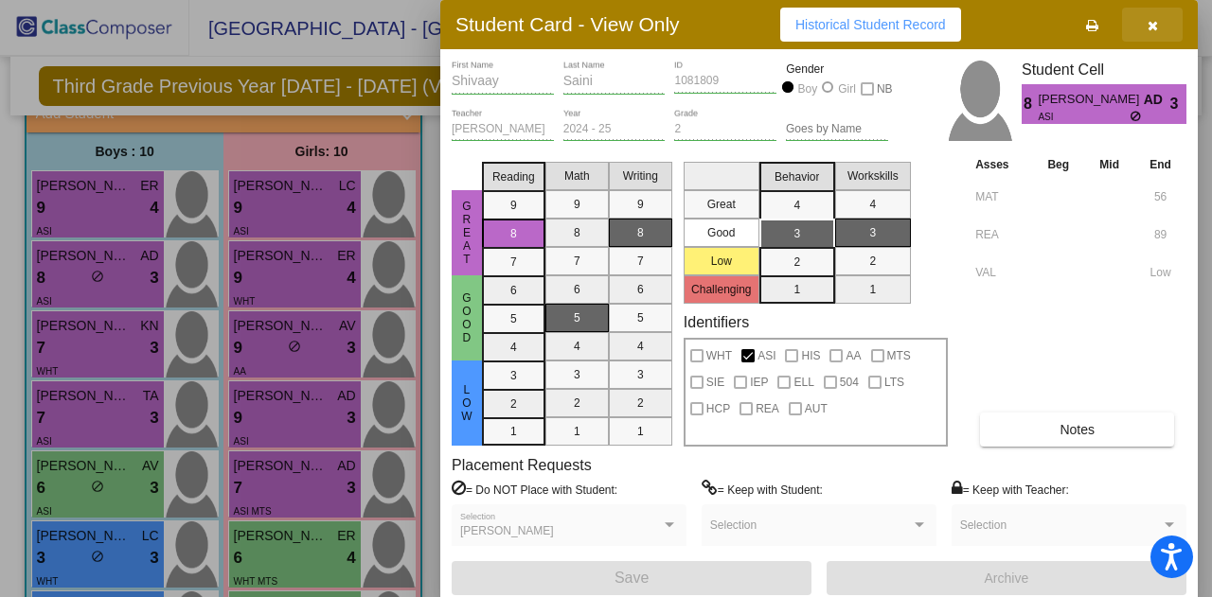
click at [1154, 29] on icon "button" at bounding box center [1152, 25] width 10 height 13
